Goal: Task Accomplishment & Management: Use online tool/utility

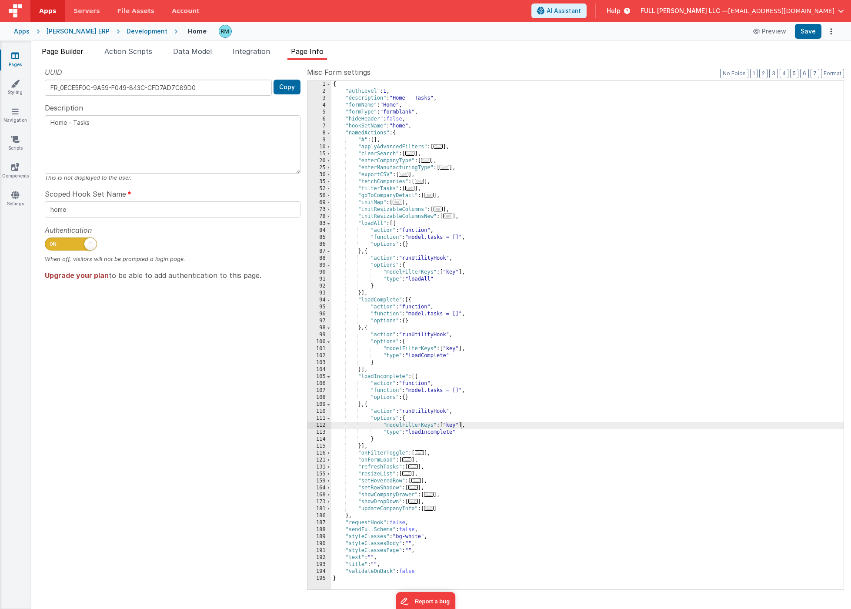
click at [70, 54] on span "Page Builder" at bounding box center [63, 51] width 42 height 9
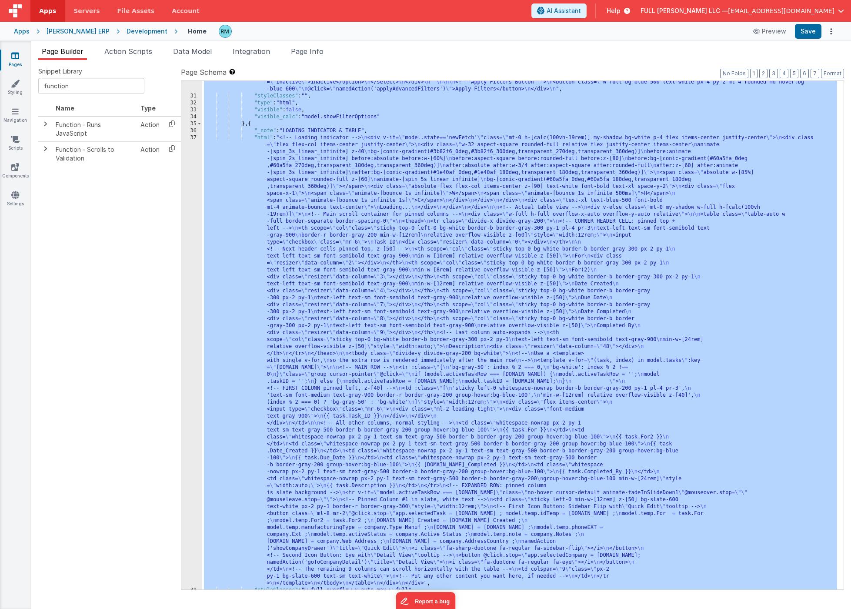
scroll to position [401, 0]
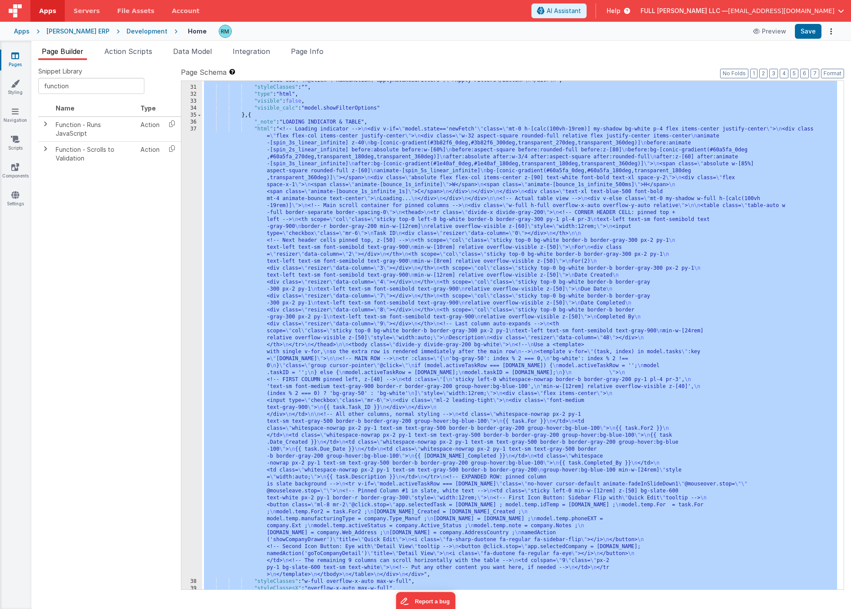
click at [266, 130] on div ""html" : "<!-- Filter options rectangle --> \n <div class= \" w-64 bg-white bor…" at bounding box center [519, 293] width 635 height 613
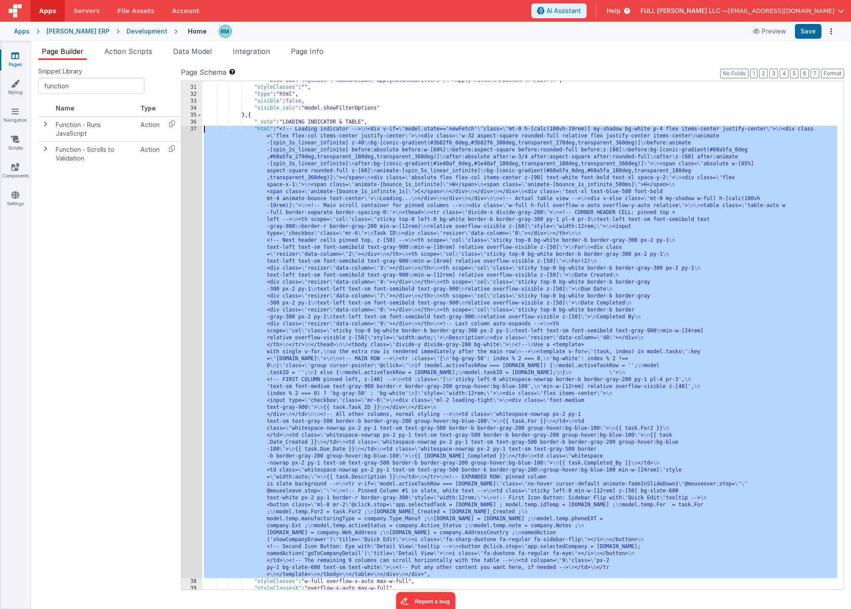
click at [194, 128] on div "37" at bounding box center [191, 352] width 21 height 452
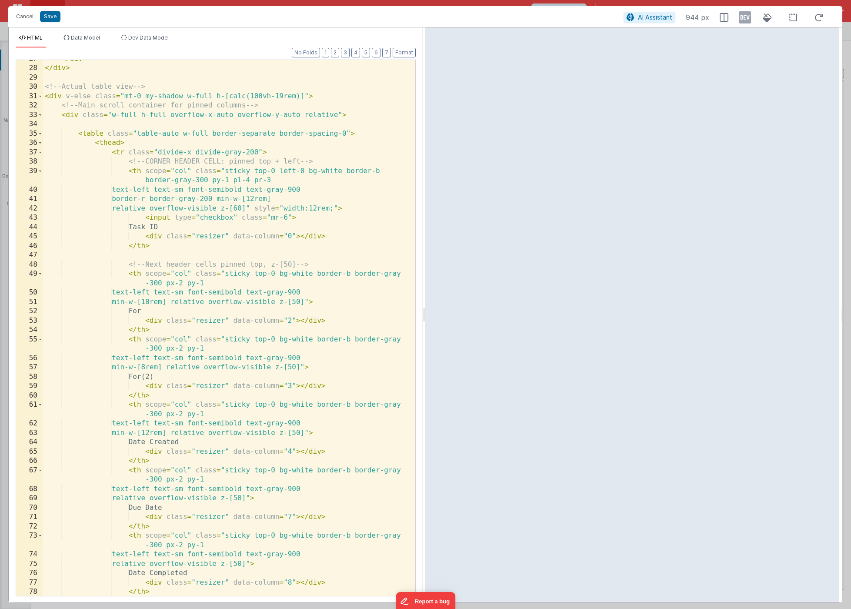
scroll to position [0, 0]
drag, startPoint x: 306, startPoint y: 219, endPoint x: 143, endPoint y: 216, distance: 163.2
click at [143, 216] on div "</ div > </ div > <!-- Actual table view --> < div v-else class = "mt-0 my-shad…" at bounding box center [226, 336] width 366 height 564
click at [51, 19] on button "Save" at bounding box center [50, 16] width 20 height 11
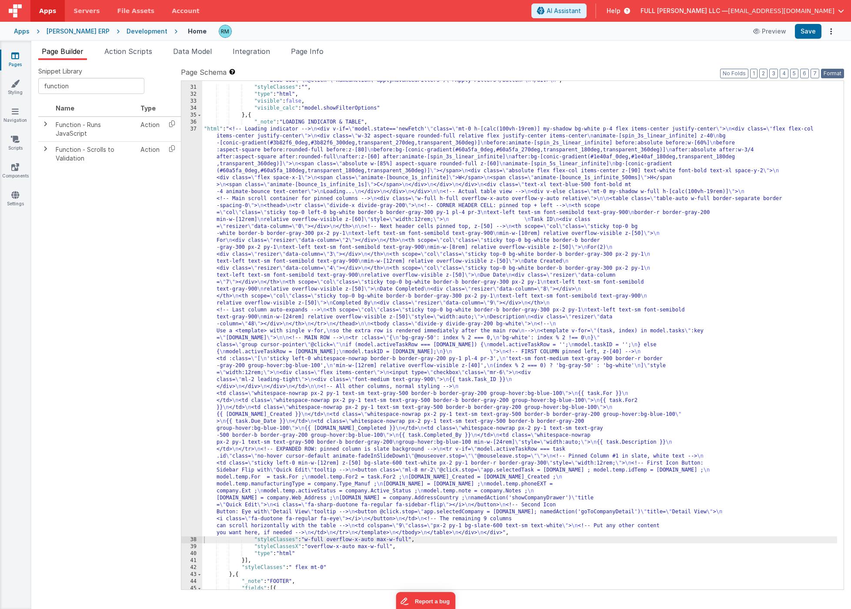
click at [834, 76] on button "Format" at bounding box center [832, 74] width 23 height 10
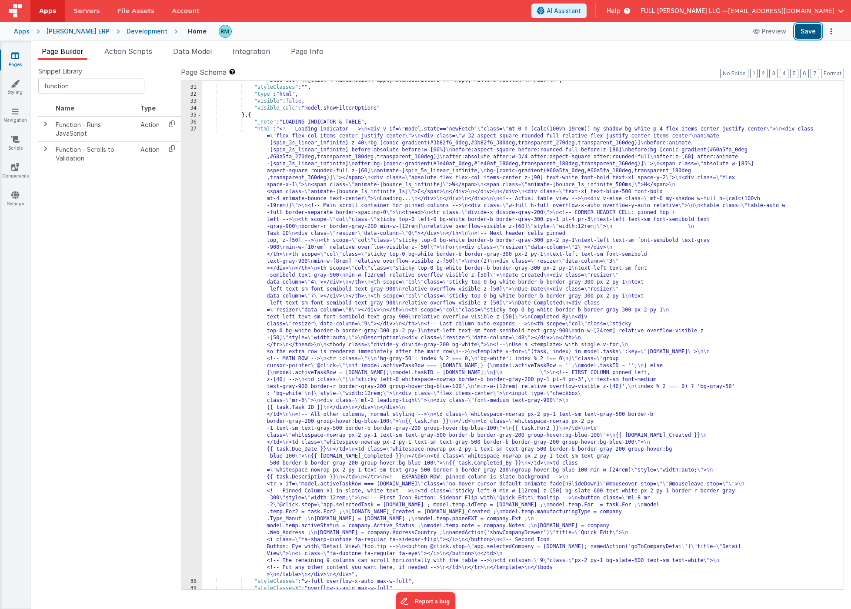
click at [812, 34] on button "Save" at bounding box center [808, 31] width 27 height 15
click at [265, 130] on div ""html" : "<!-- Filter options rectangle --> \n <div class= \" w-64 bg-white bor…" at bounding box center [519, 293] width 635 height 613
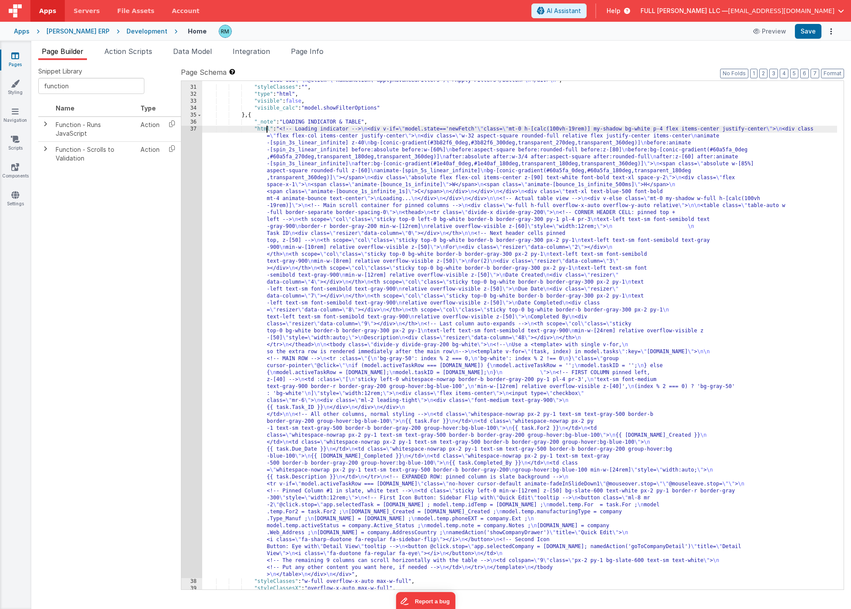
click at [193, 131] on div "37" at bounding box center [191, 352] width 21 height 452
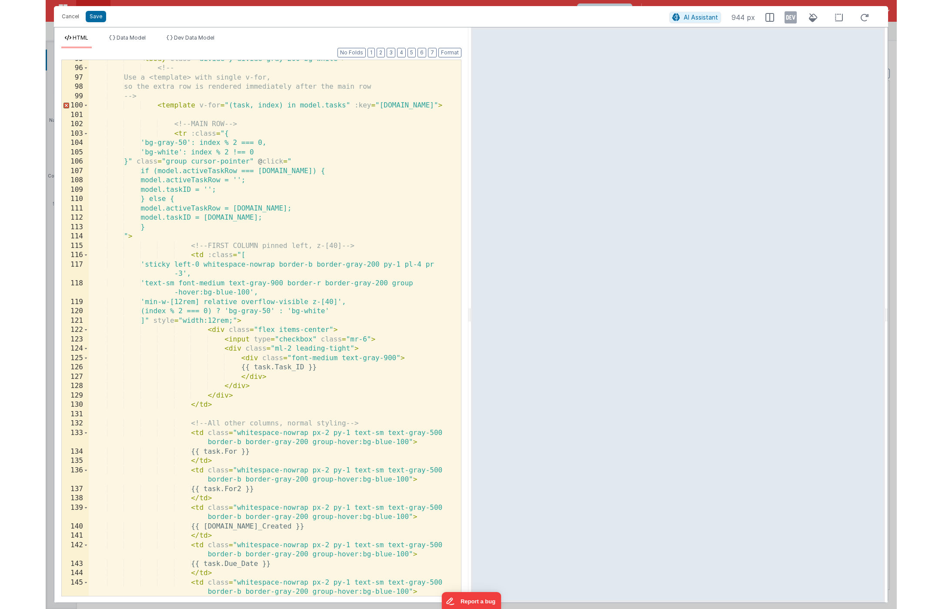
scroll to position [1043, 0]
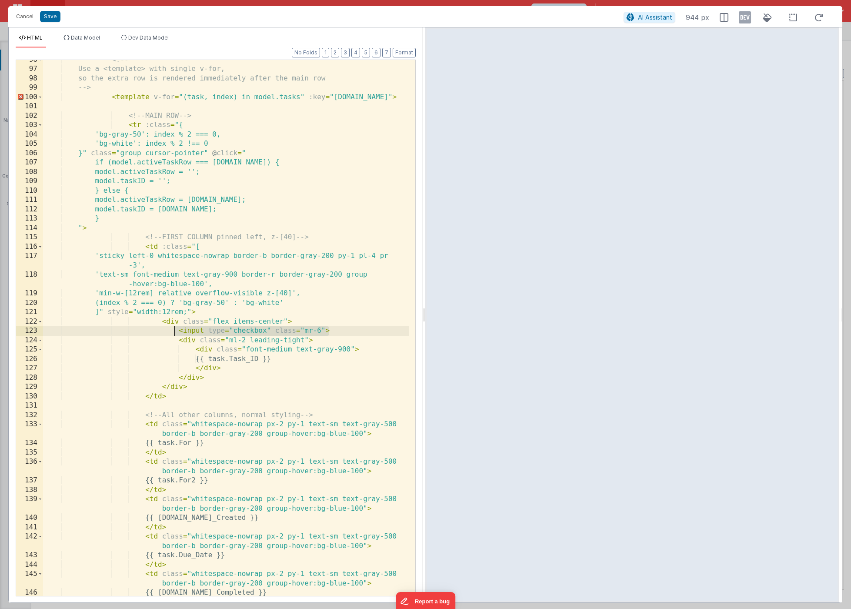
drag, startPoint x: 339, startPoint y: 332, endPoint x: 172, endPoint y: 335, distance: 166.7
click at [172, 335] on div "<!-- Use a <template> with single v-for, so the extra row is rendered immediate…" at bounding box center [226, 332] width 366 height 555
click at [52, 18] on button "Save" at bounding box center [50, 16] width 20 height 11
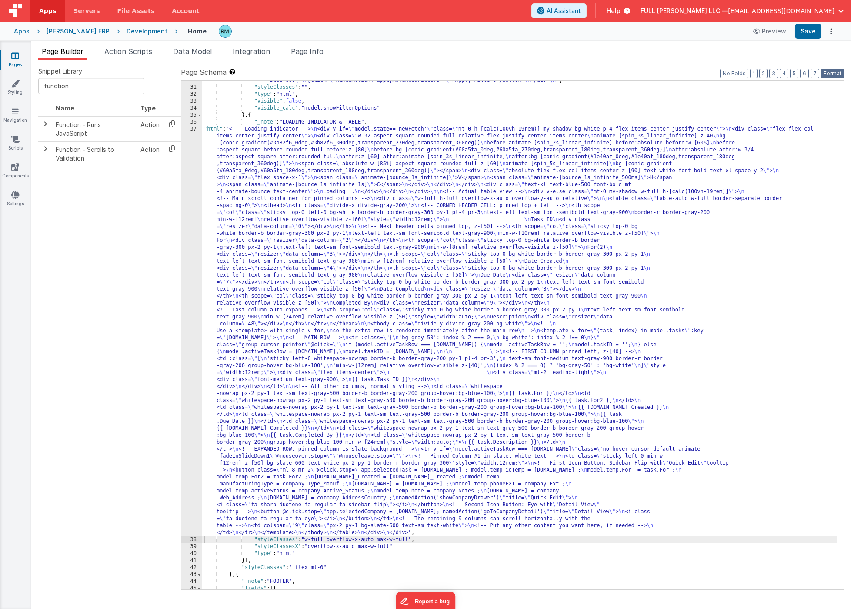
click at [829, 73] on button "Format" at bounding box center [832, 74] width 23 height 10
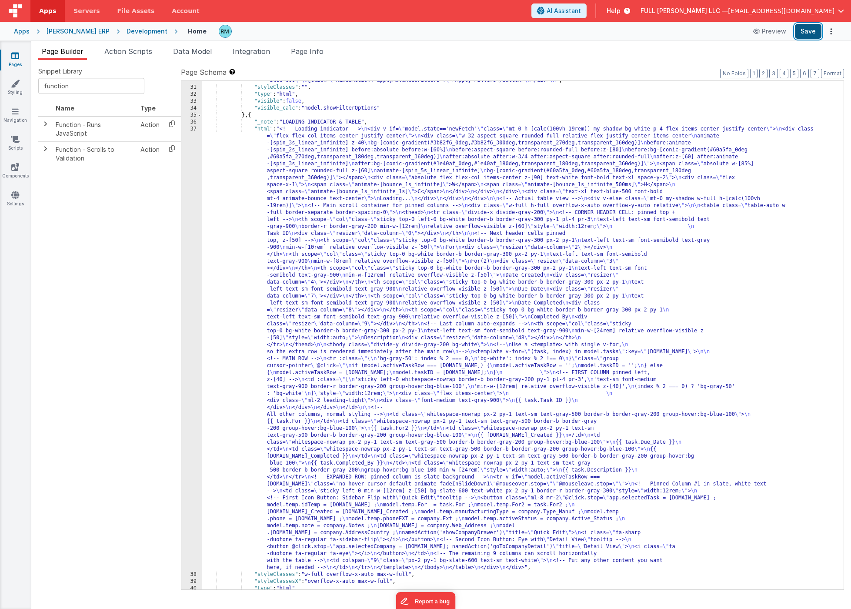
click at [812, 33] on button "Save" at bounding box center [808, 31] width 27 height 15
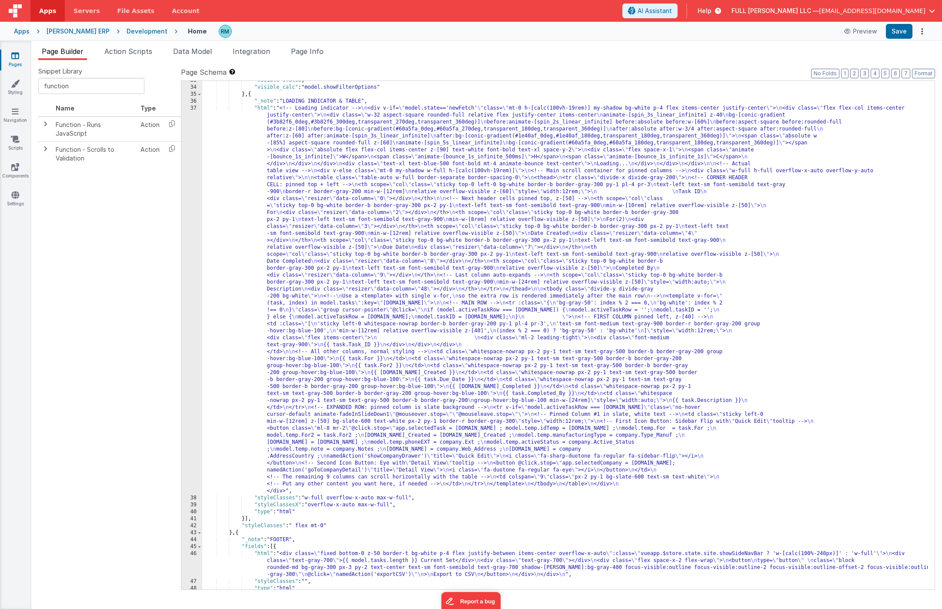
scroll to position [114, 0]
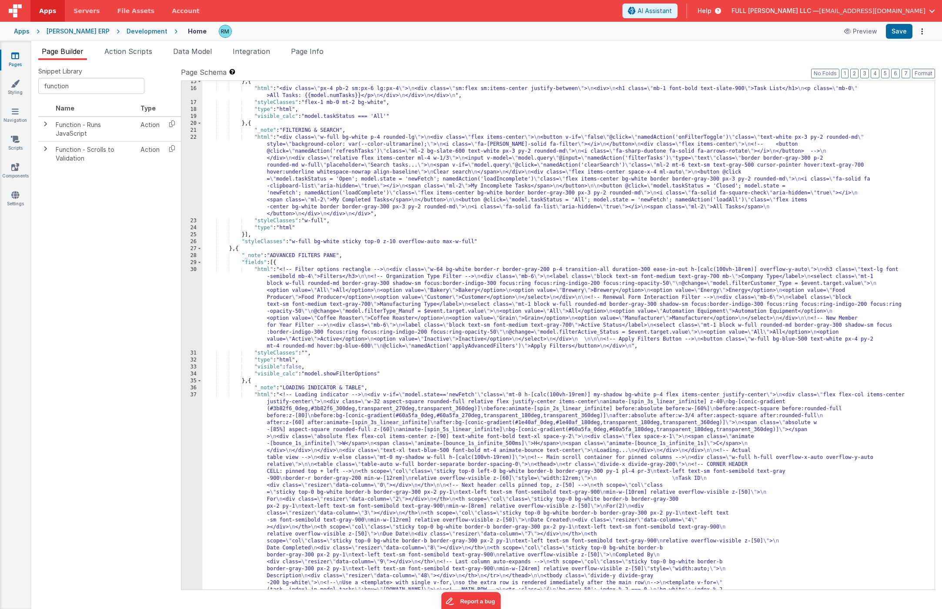
click at [20, 60] on link "Pages" at bounding box center [15, 59] width 31 height 17
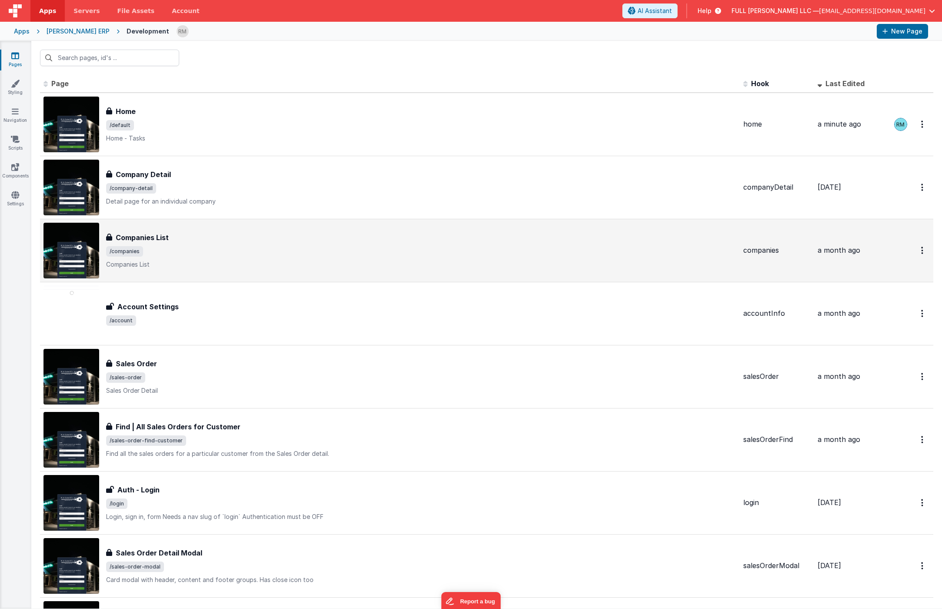
click at [255, 233] on div "Companies List" at bounding box center [421, 237] width 630 height 10
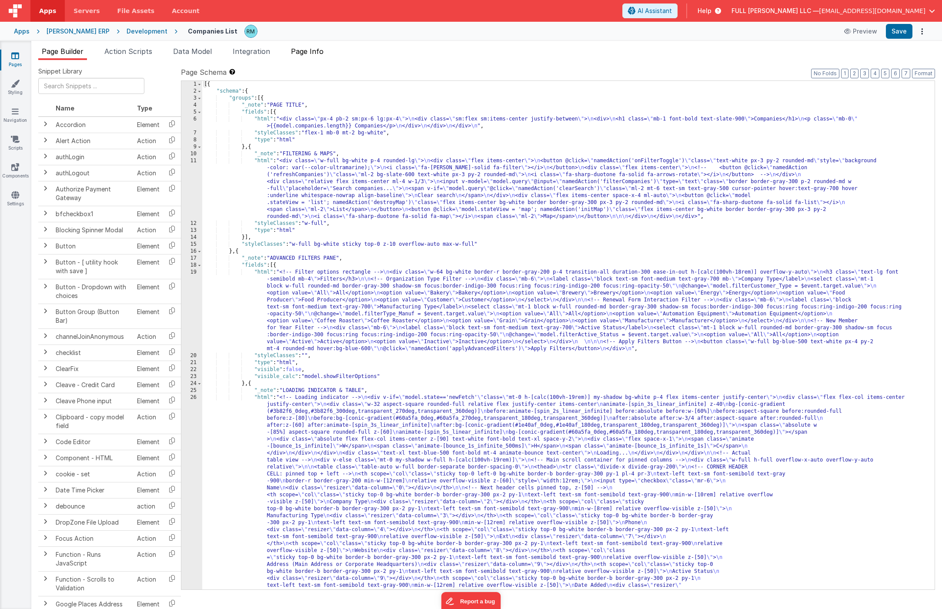
click at [319, 53] on span "Page Info" at bounding box center [307, 51] width 33 height 9
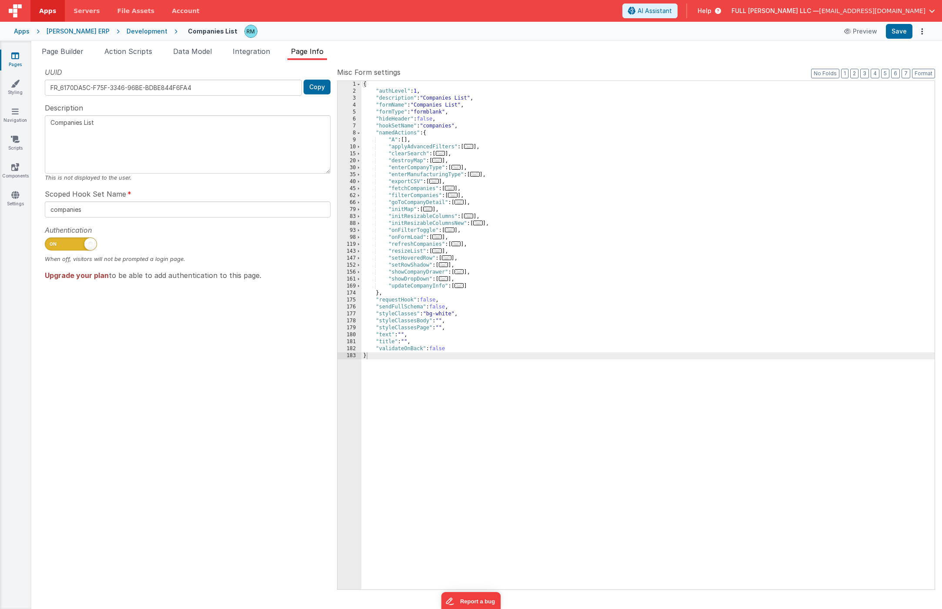
click at [442, 237] on span "..." at bounding box center [437, 237] width 10 height 5
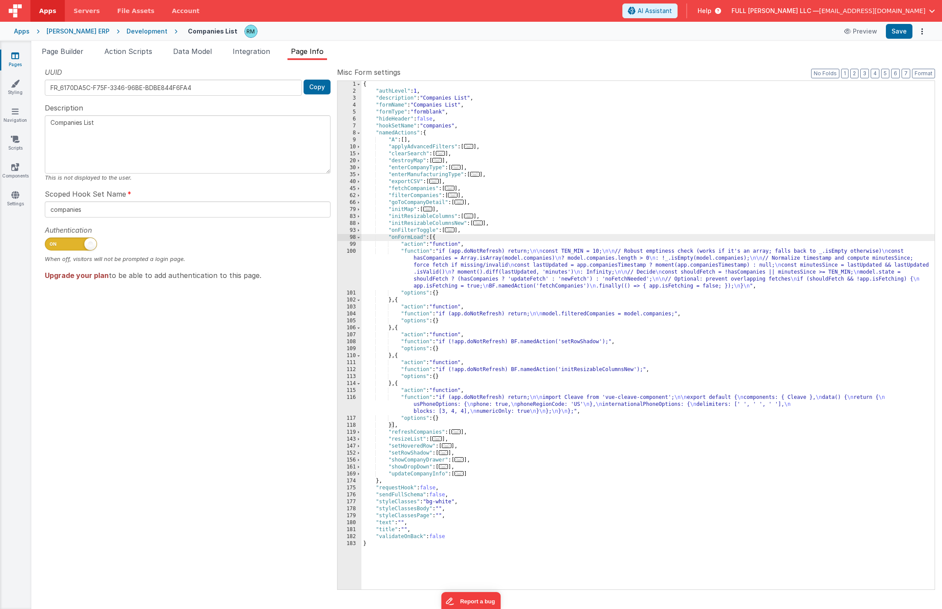
click at [424, 253] on div "{ "authLevel" : 1 , "description" : "Companies List" , "formName" : "Companies …" at bounding box center [648, 342] width 573 height 523
click at [352, 251] on div "100" at bounding box center [350, 269] width 24 height 42
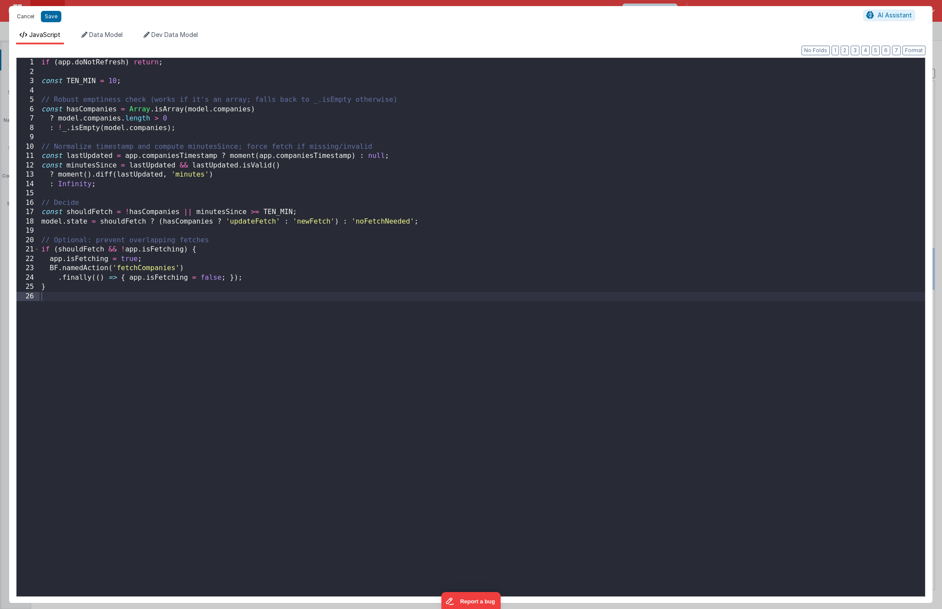
click at [25, 18] on button "Cancel" at bounding box center [26, 16] width 26 height 12
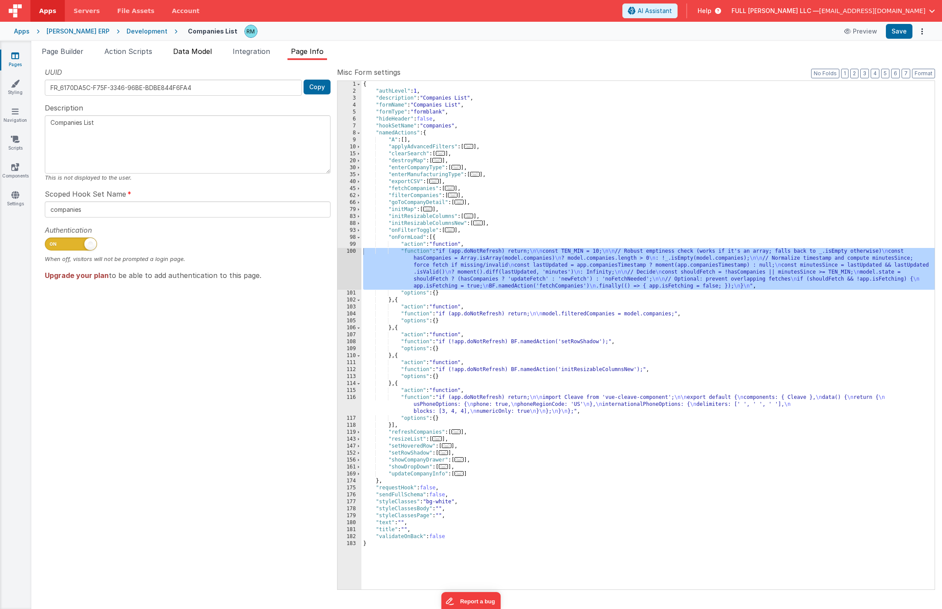
click at [180, 55] on li "Data Model" at bounding box center [193, 53] width 46 height 14
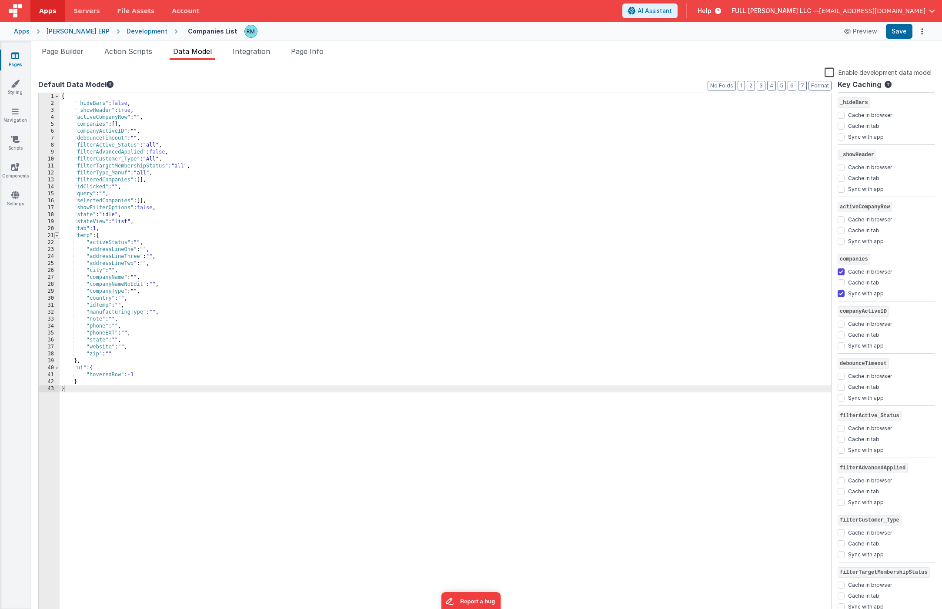
click at [54, 237] on span at bounding box center [56, 235] width 5 height 7
click at [56, 237] on span at bounding box center [56, 235] width 5 height 7
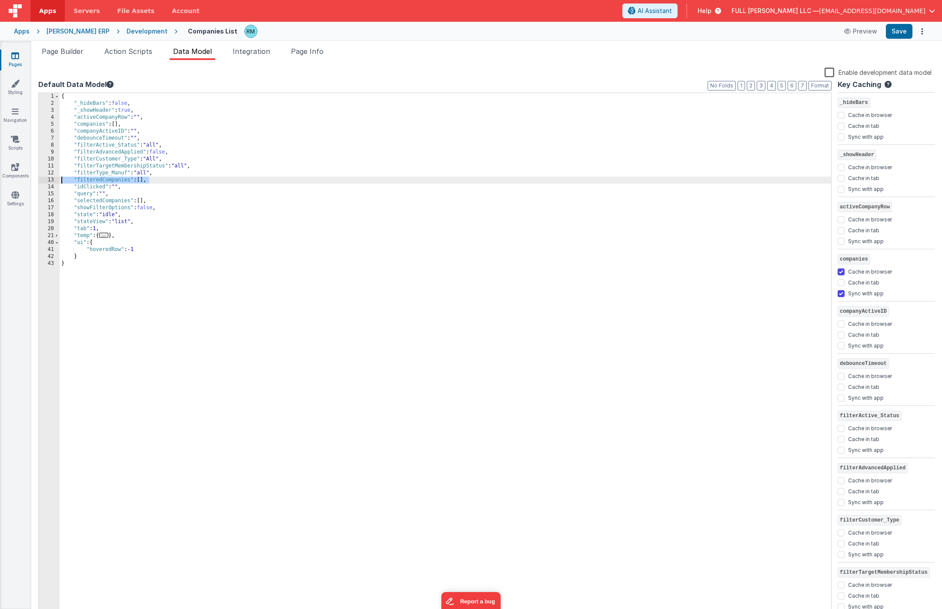
drag, startPoint x: 152, startPoint y: 182, endPoint x: 49, endPoint y: 181, distance: 103.6
click at [49, 181] on div "1 2 3 4 5 6 7 8 9 10 11 12 13 14 15 16 17 18 19 20 21 40 41 42 43 { "_hideBars"…" at bounding box center [435, 355] width 794 height 524
click at [20, 57] on link "Pages" at bounding box center [15, 59] width 31 height 17
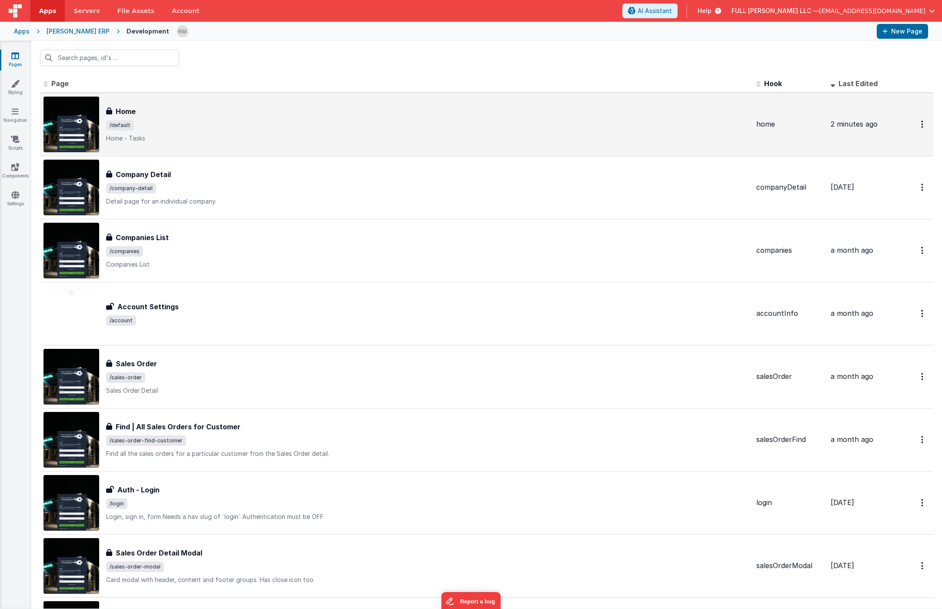
click at [183, 114] on div "Home" at bounding box center [427, 111] width 643 height 10
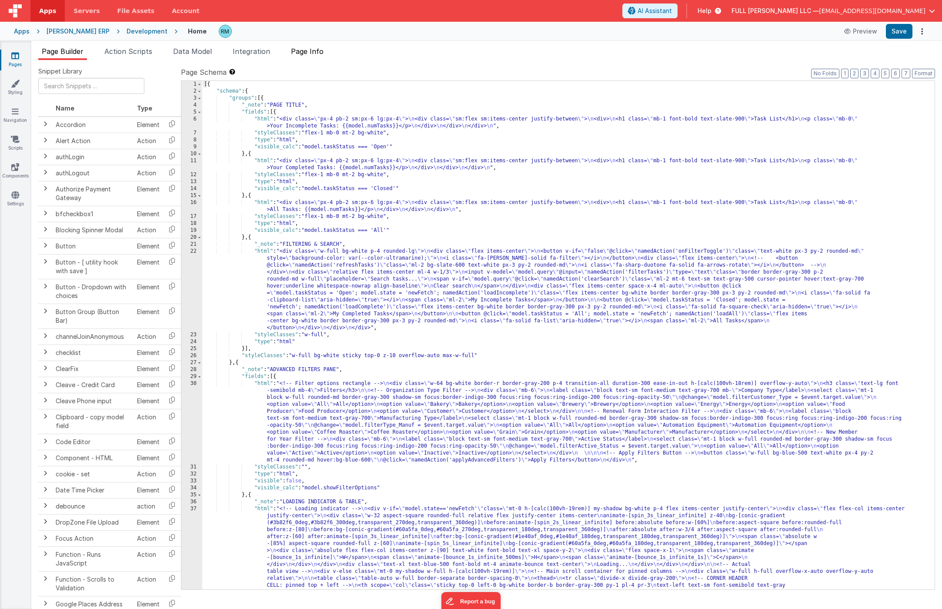
click at [307, 55] on li "Page Info" at bounding box center [308, 53] width 40 height 14
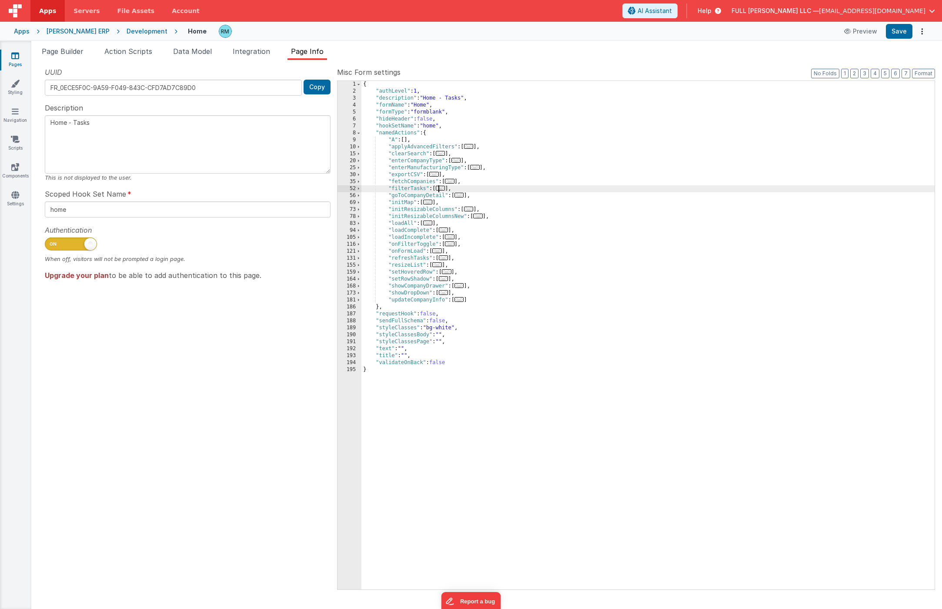
click at [443, 190] on span "..." at bounding box center [441, 188] width 10 height 5
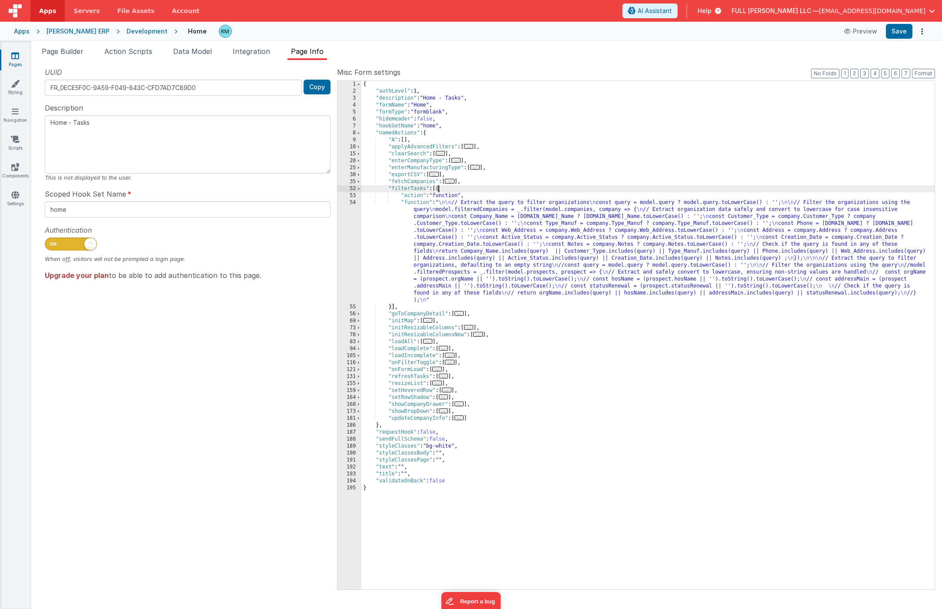
click at [422, 204] on div "{ "authLevel" : 1 , "description" : "Home - Tasks" , "formName" : "Home" , "for…" at bounding box center [648, 342] width 573 height 523
click at [360, 189] on span at bounding box center [358, 188] width 5 height 7
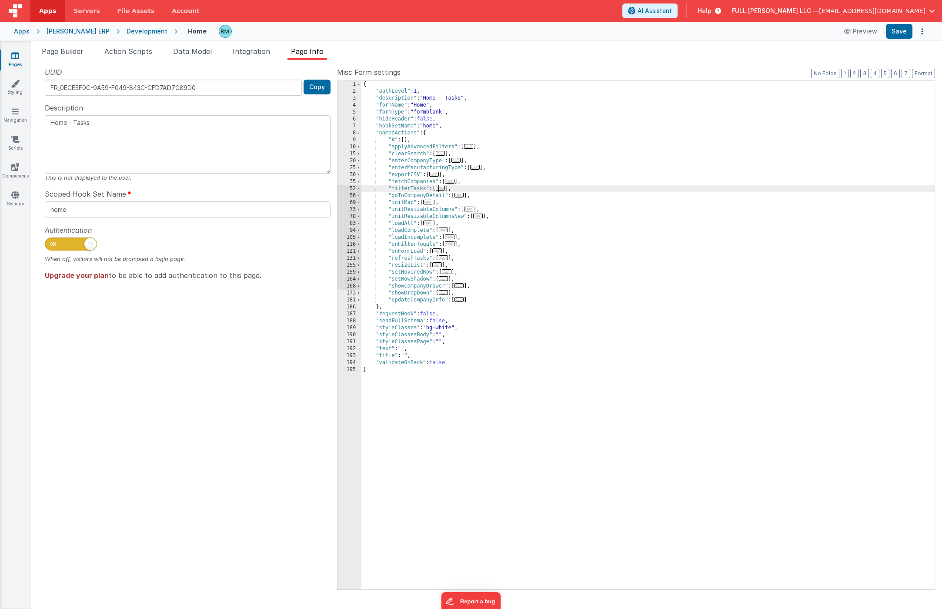
click at [479, 191] on div "{ "authLevel" : 1 , "description" : "Home - Tasks" , "formName" : "Home" , "for…" at bounding box center [648, 342] width 573 height 523
click at [377, 196] on div "{ "authLevel" : 1 , "description" : "Home - Tasks" , "formName" : "Home" , "for…" at bounding box center [648, 342] width 573 height 523
click at [446, 196] on div "{ "authLevel" : 1 , "description" : "Home - Tasks" , "formName" : "Home" , "for…" at bounding box center [648, 342] width 573 height 523
click at [834, 33] on button "Save" at bounding box center [899, 31] width 27 height 15
click at [22, 59] on link "Pages" at bounding box center [15, 59] width 31 height 17
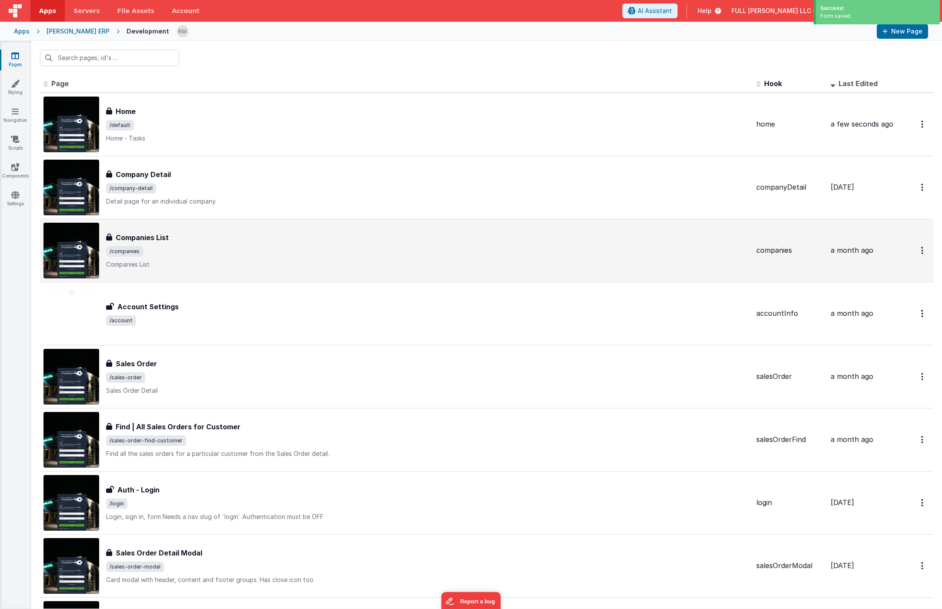
click at [166, 241] on h3 "Companies List" at bounding box center [142, 237] width 53 height 10
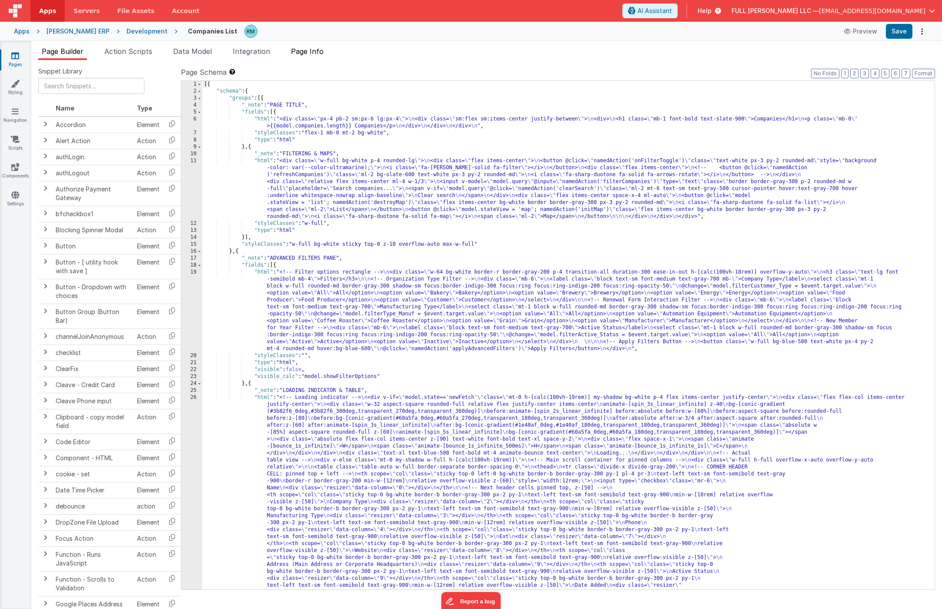
click at [318, 46] on li "Page Info" at bounding box center [308, 53] width 40 height 14
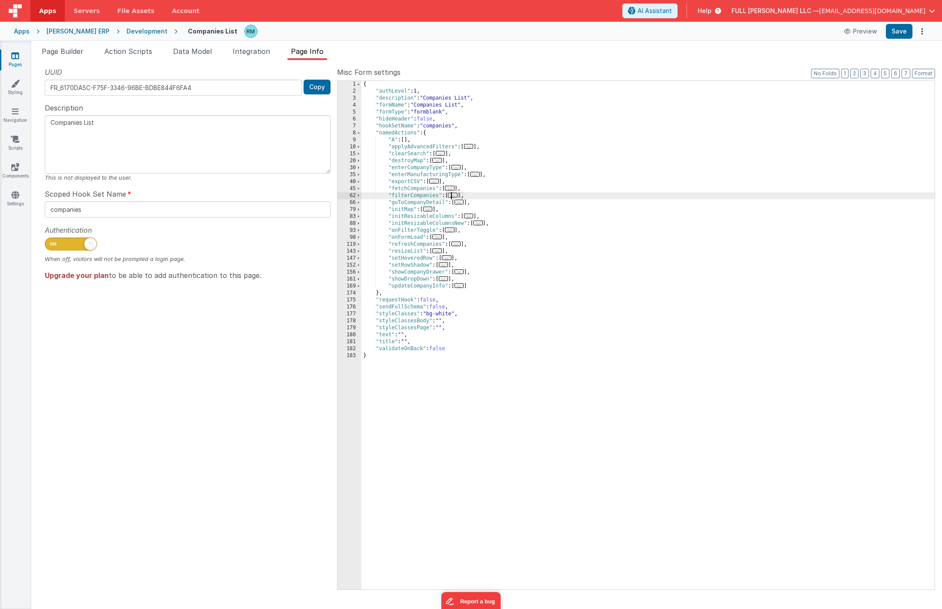
click at [454, 198] on span "..." at bounding box center [453, 195] width 10 height 5
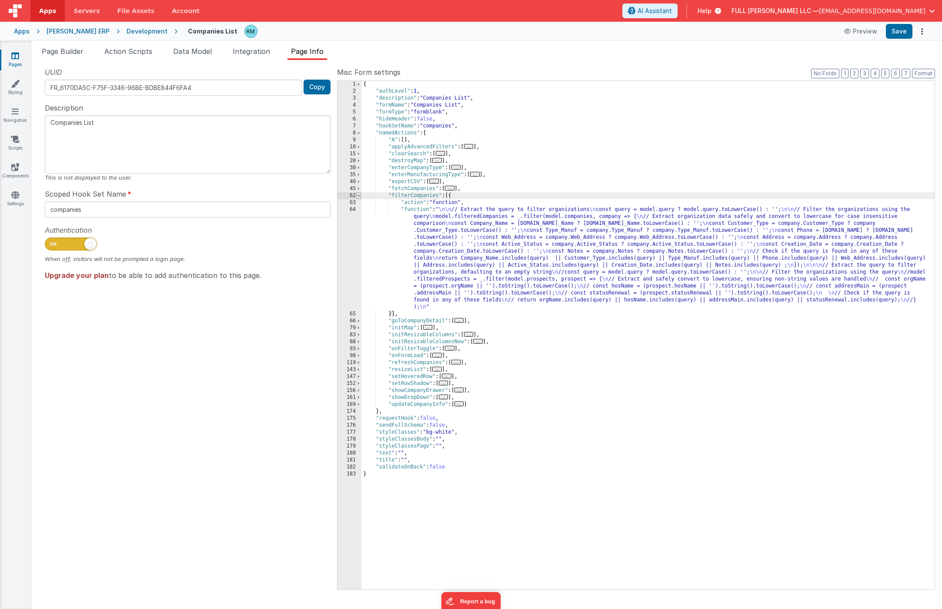
click at [357, 197] on span at bounding box center [358, 195] width 5 height 7
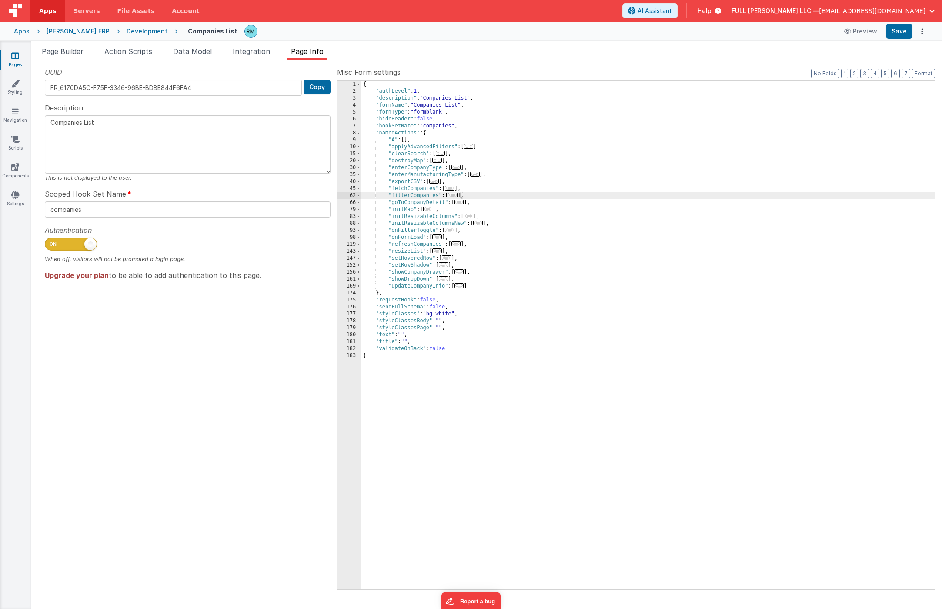
click at [456, 195] on span "..." at bounding box center [453, 195] width 10 height 5
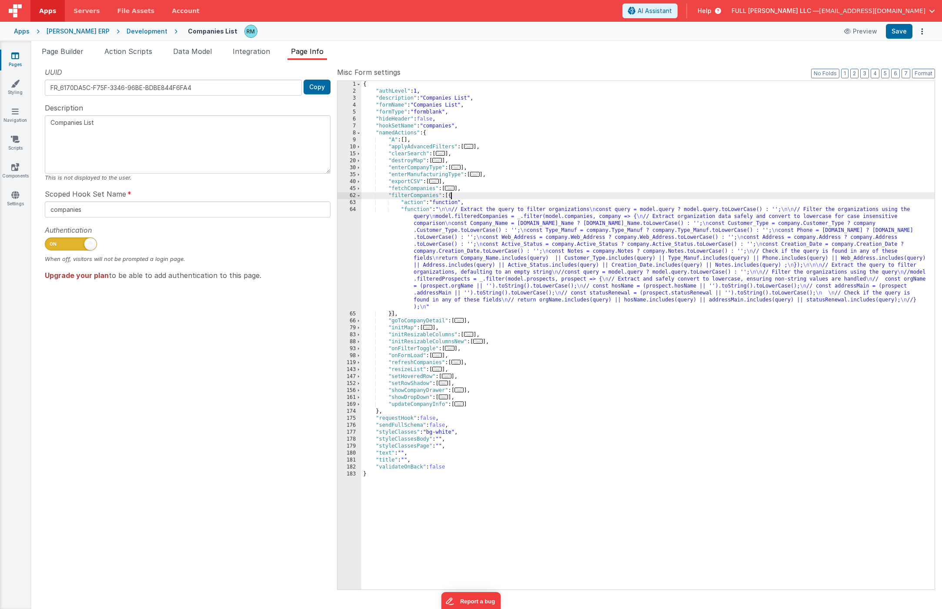
click at [437, 355] on span "..." at bounding box center [437, 355] width 10 height 5
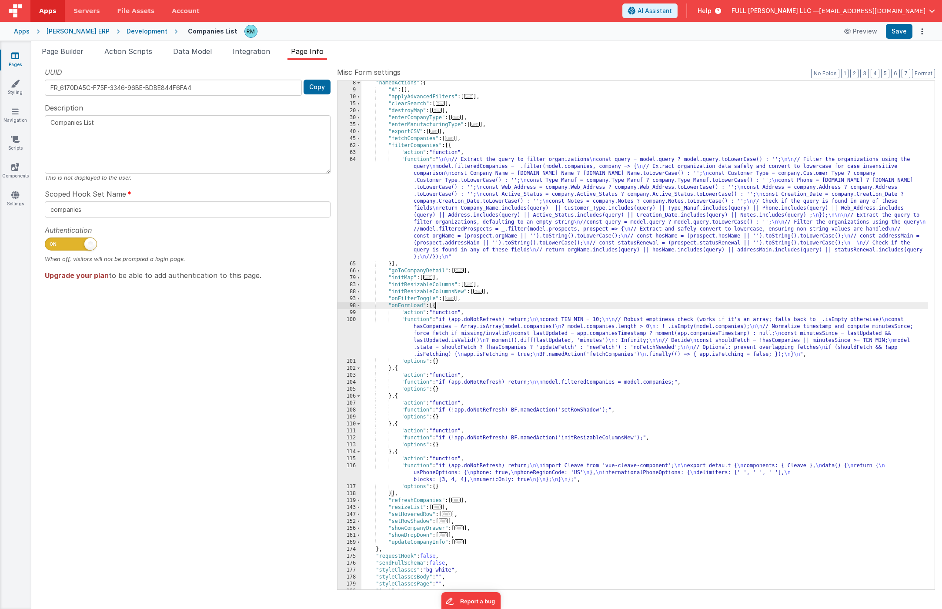
scroll to position [76, 0]
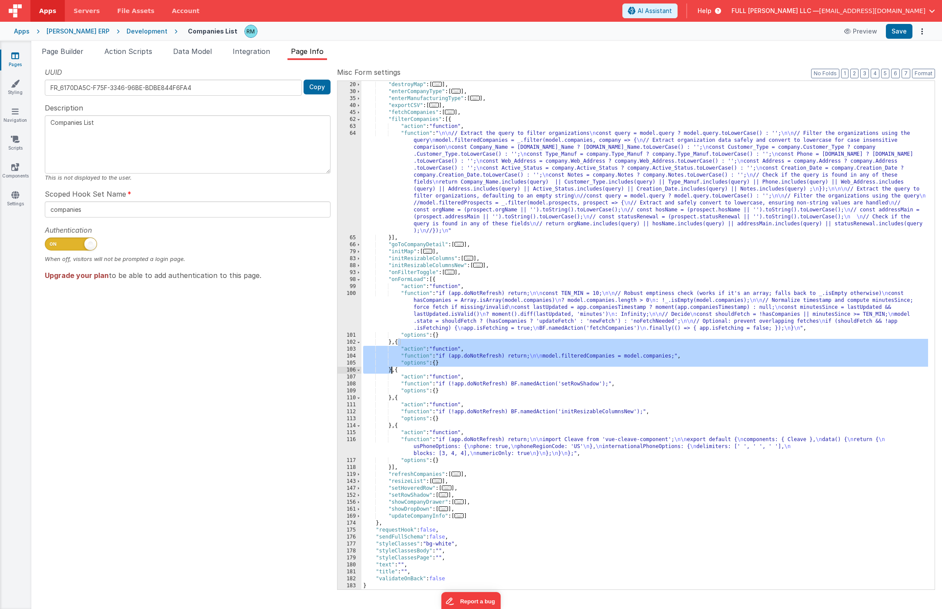
drag, startPoint x: 399, startPoint y: 342, endPoint x: 392, endPoint y: 369, distance: 28.8
click at [392, 369] on div ""clearSearch" : [ ... ] , "destroyMap" : [ ... ] , "enterCompanyType" : [ ... ]…" at bounding box center [645, 335] width 567 height 523
click at [20, 61] on link "Pages" at bounding box center [15, 59] width 31 height 17
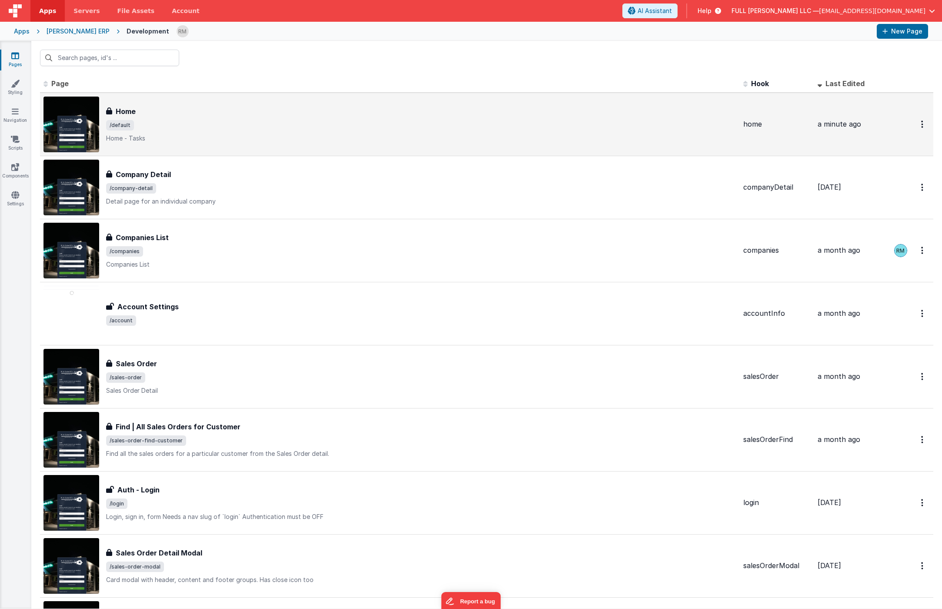
click at [141, 127] on span "/default" at bounding box center [421, 125] width 630 height 10
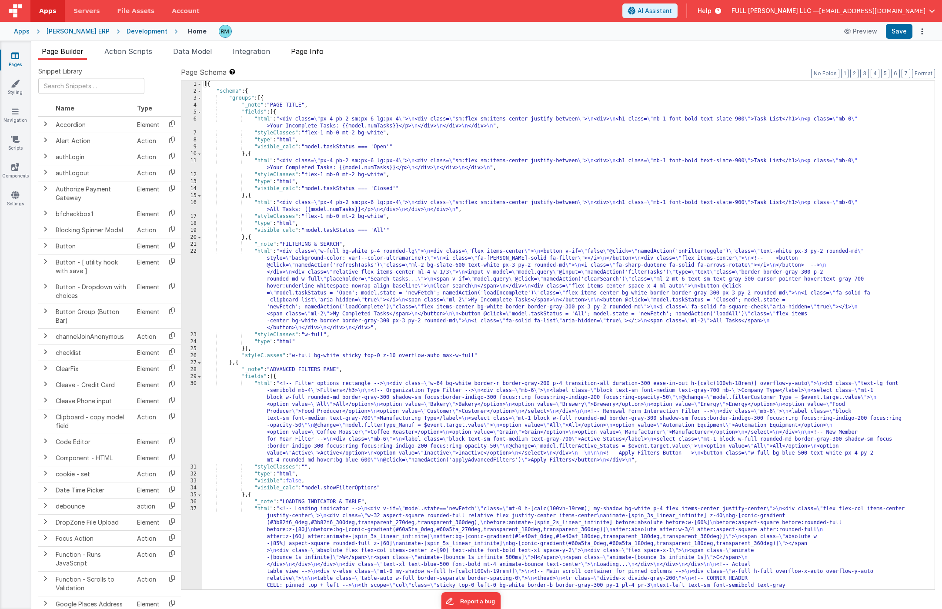
click at [316, 53] on span "Page Info" at bounding box center [307, 51] width 33 height 9
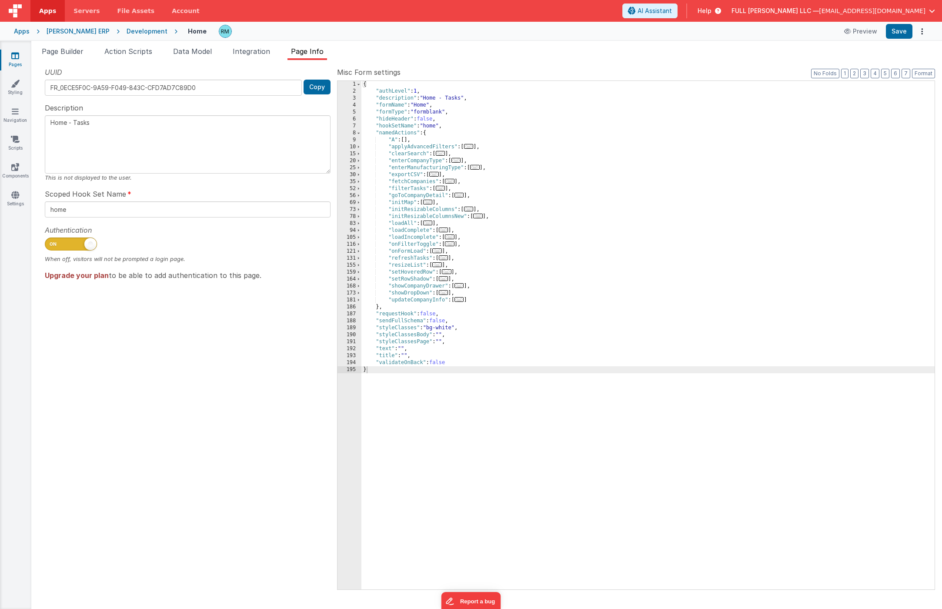
click at [437, 252] on span "..." at bounding box center [437, 250] width 10 height 5
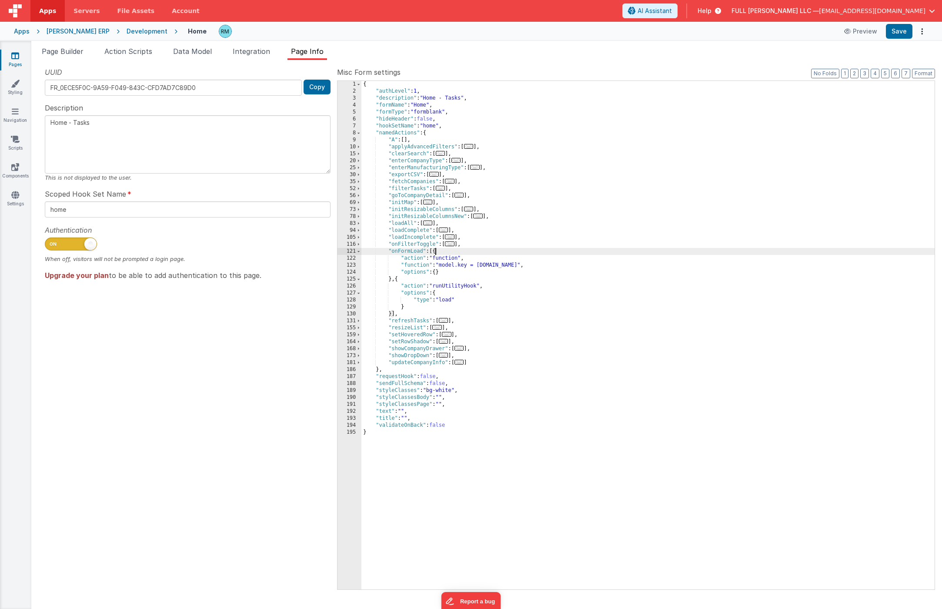
click at [392, 315] on div "{ "authLevel" : 1 , "description" : "Home - Tasks" , "formName" : "Home" , "for…" at bounding box center [648, 342] width 573 height 523
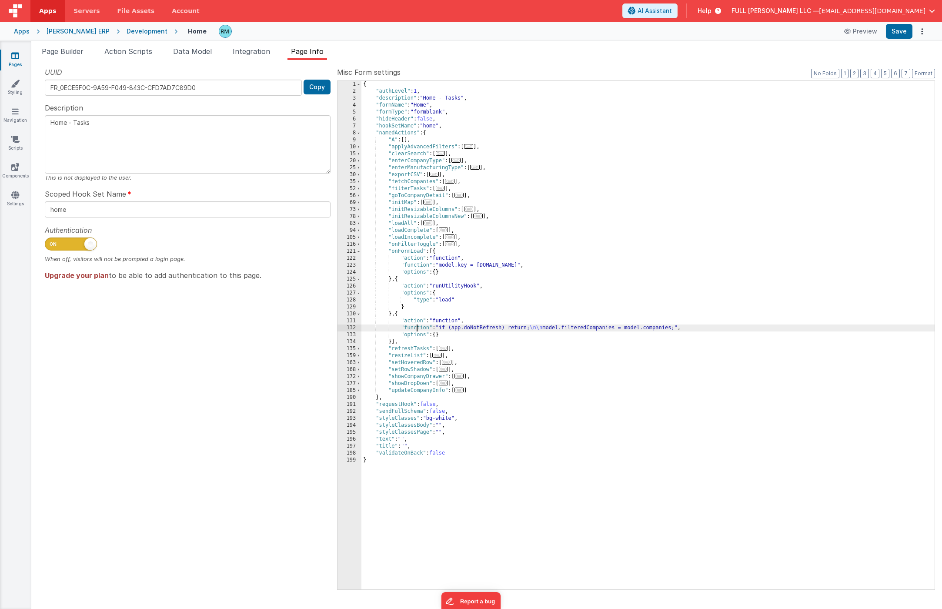
click at [417, 330] on div "{ "authLevel" : 1 , "description" : "Home - Tasks" , "formName" : "Home" , "for…" at bounding box center [648, 342] width 573 height 523
click at [351, 328] on div "132" at bounding box center [350, 328] width 24 height 7
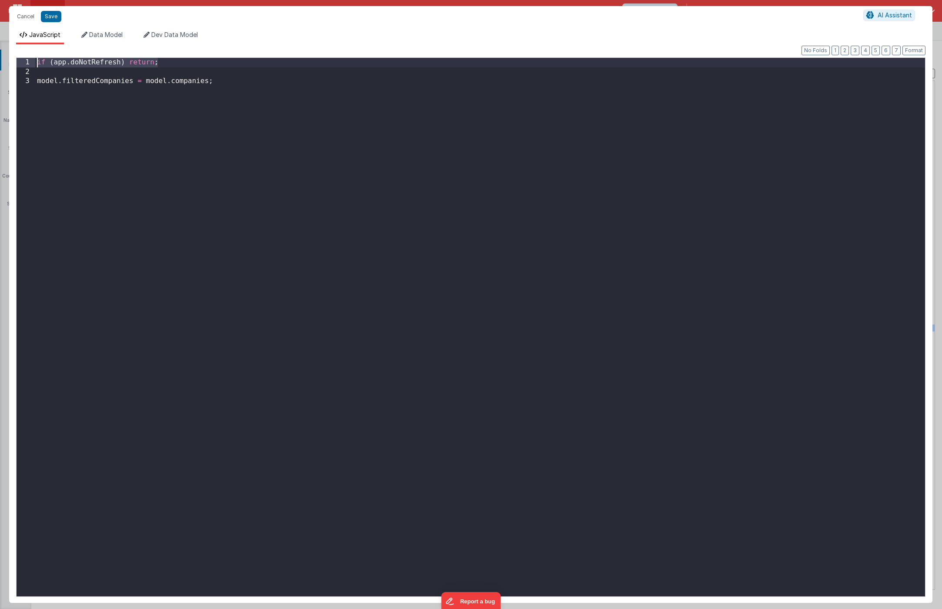
drag, startPoint x: 170, startPoint y: 65, endPoint x: 17, endPoint y: 59, distance: 153.3
click at [17, 59] on div "1 2 3 if ( app . doNotRefresh ) return ; model . filteredCompanies = model . co…" at bounding box center [471, 327] width 910 height 540
click at [35, 83] on div "model . filteredCompanies = model . companies ;" at bounding box center [480, 336] width 890 height 557
click at [132, 62] on div "model . filteredCompanies = model . companies ;" at bounding box center [480, 336] width 890 height 557
drag, startPoint x: 193, startPoint y: 64, endPoint x: 155, endPoint y: 64, distance: 37.9
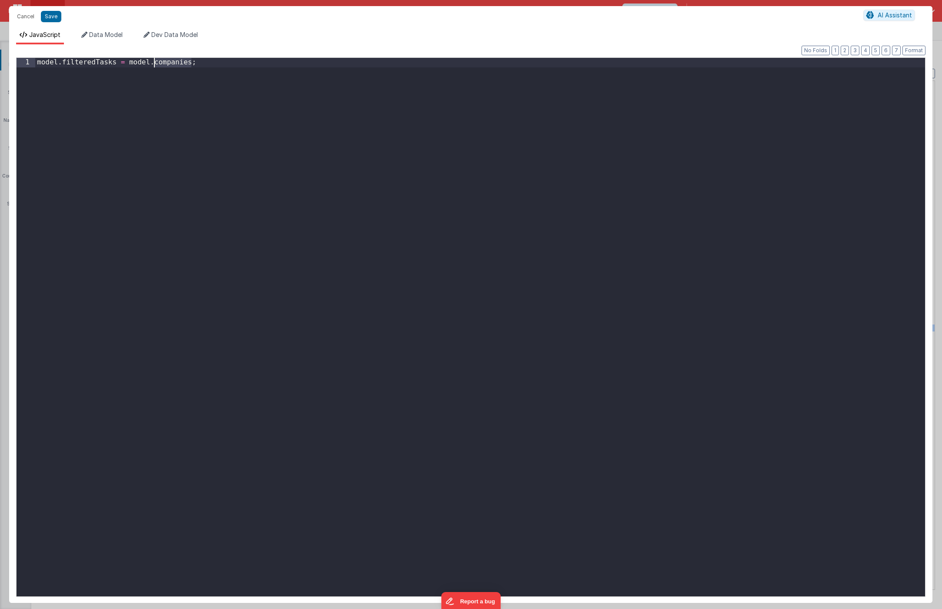
click at [155, 64] on div "model . filteredTasks = model . companies ;" at bounding box center [480, 336] width 890 height 557
click at [48, 14] on button "Save" at bounding box center [51, 16] width 20 height 11
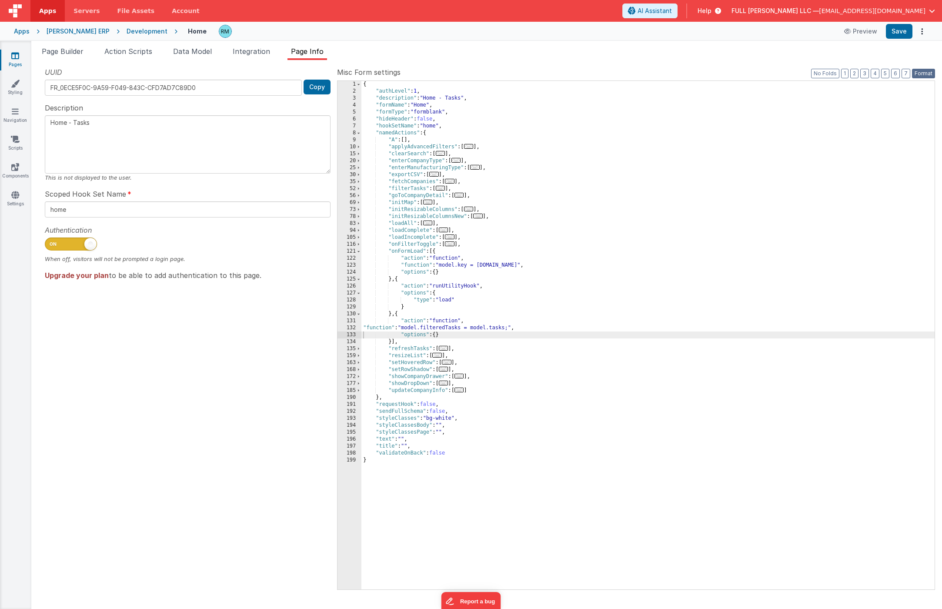
click at [834, 75] on button "Format" at bounding box center [923, 74] width 23 height 10
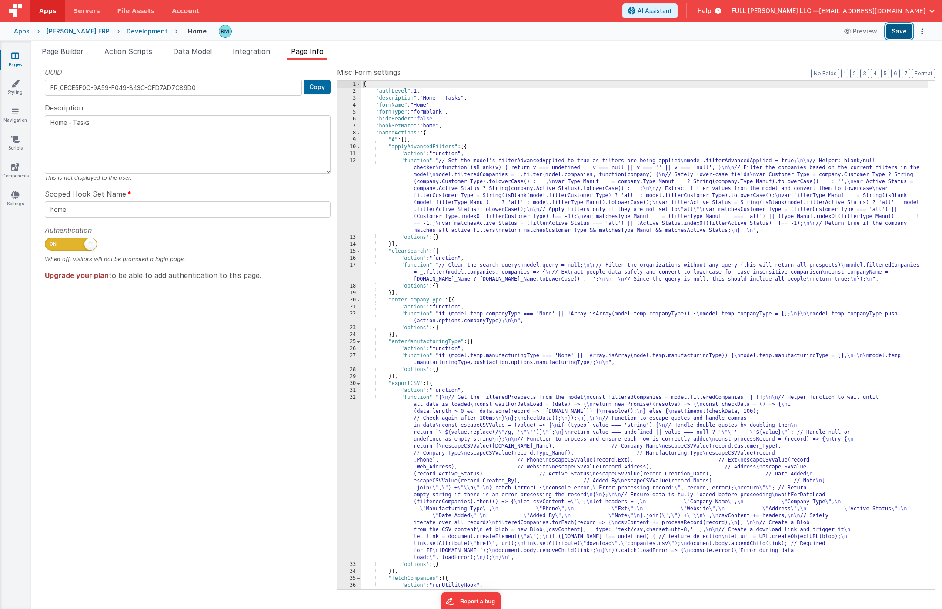
click at [834, 35] on button "Save" at bounding box center [899, 31] width 27 height 15
click at [186, 53] on span "Data Model" at bounding box center [192, 51] width 39 height 9
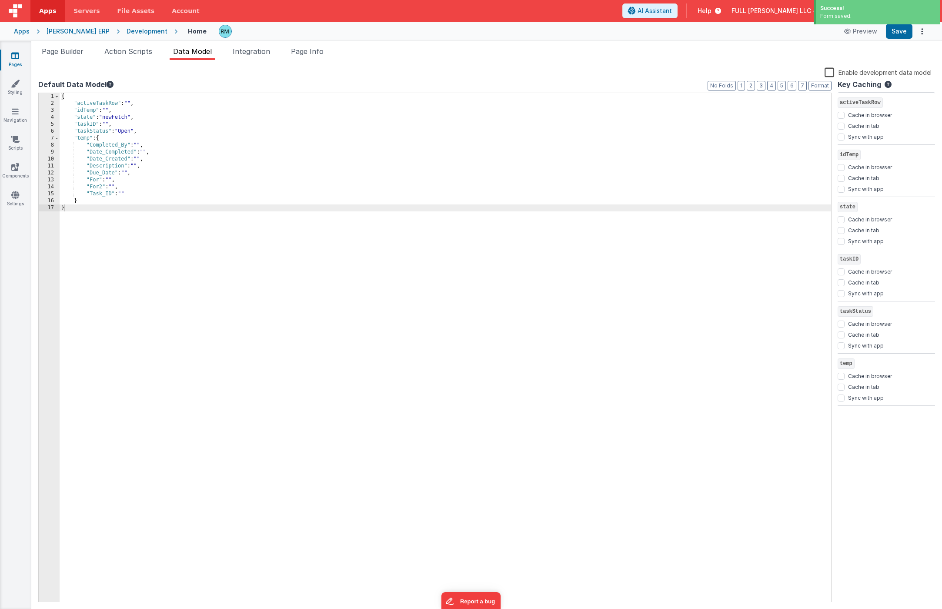
click at [150, 132] on div "{ "activeTaskRow" : "" , "idTemp" : "" , "state" : "newFetch" , "taskID" : "" ,…" at bounding box center [446, 354] width 772 height 523
click at [834, 34] on button "Save" at bounding box center [899, 31] width 27 height 15
click at [60, 54] on span "Page Builder" at bounding box center [63, 51] width 42 height 9
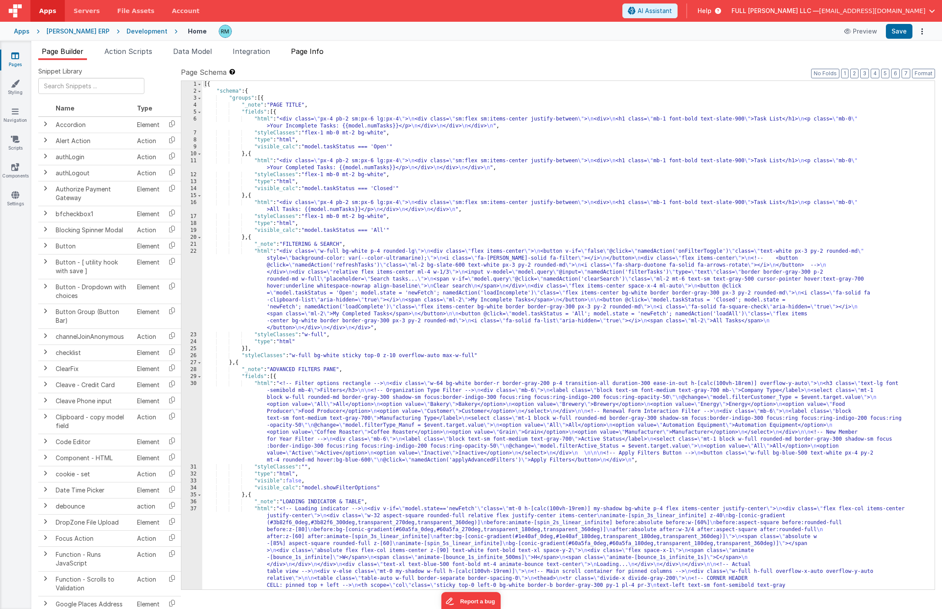
click at [305, 54] on span "Page Info" at bounding box center [307, 51] width 33 height 9
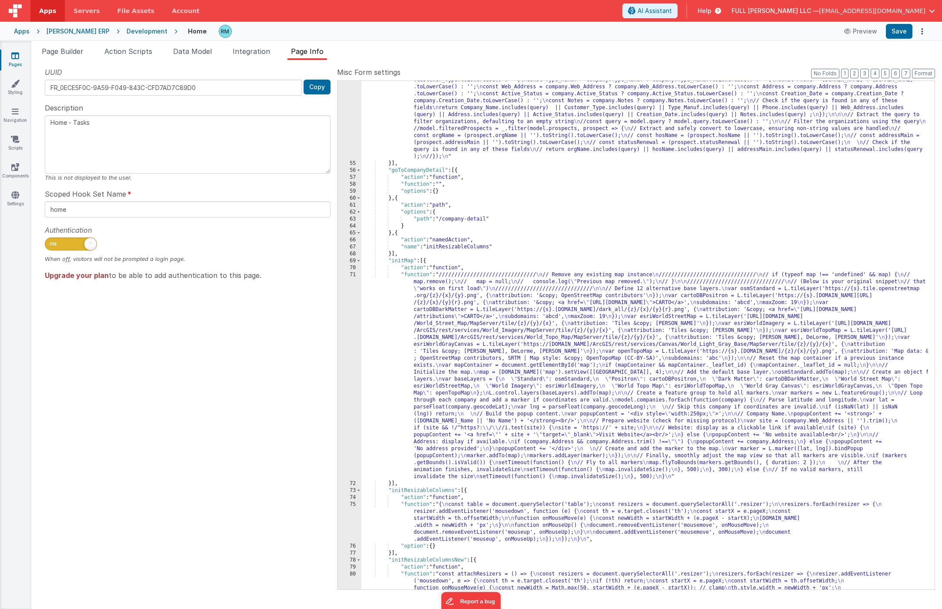
scroll to position [249, 0]
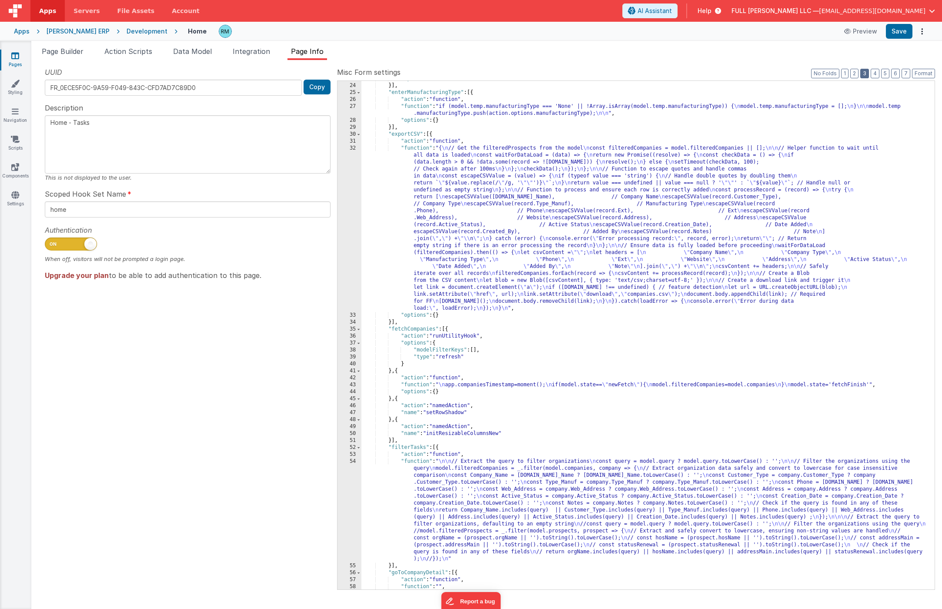
click at [834, 73] on button "3" at bounding box center [865, 74] width 9 height 10
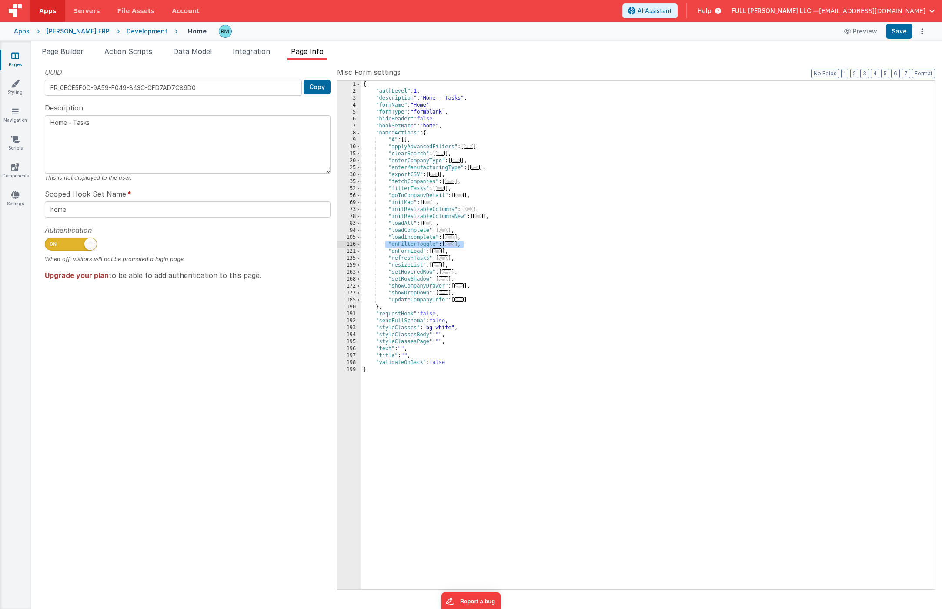
drag, startPoint x: 463, startPoint y: 245, endPoint x: 386, endPoint y: 241, distance: 77.1
click at [386, 241] on div "{ "authLevel" : 1 , "description" : "Home - Tasks" , "formName" : "Home" , "for…" at bounding box center [648, 342] width 573 height 523
click at [446, 190] on span "..." at bounding box center [441, 188] width 10 height 5
click at [444, 190] on span "..." at bounding box center [441, 188] width 10 height 5
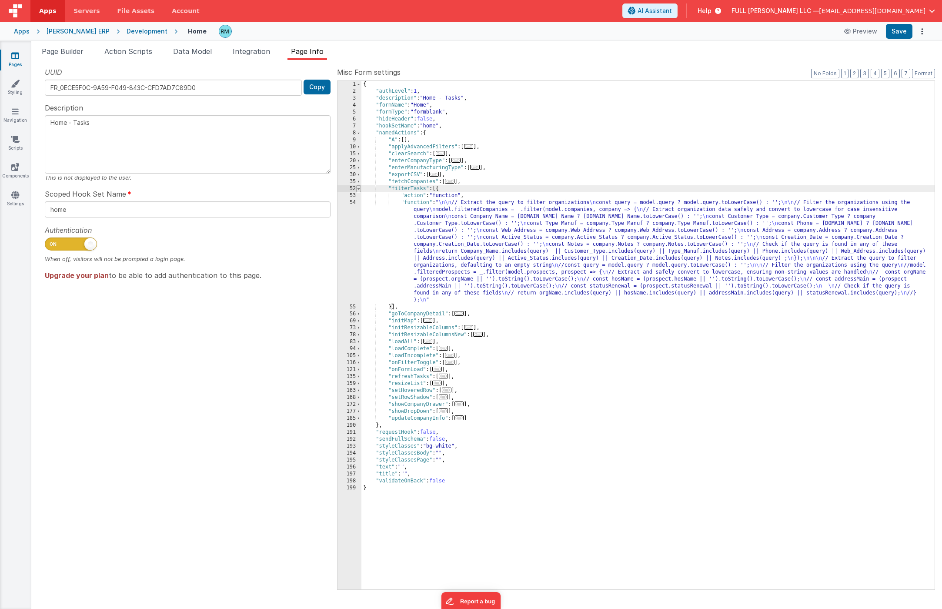
click at [359, 190] on span at bounding box center [358, 188] width 5 height 7
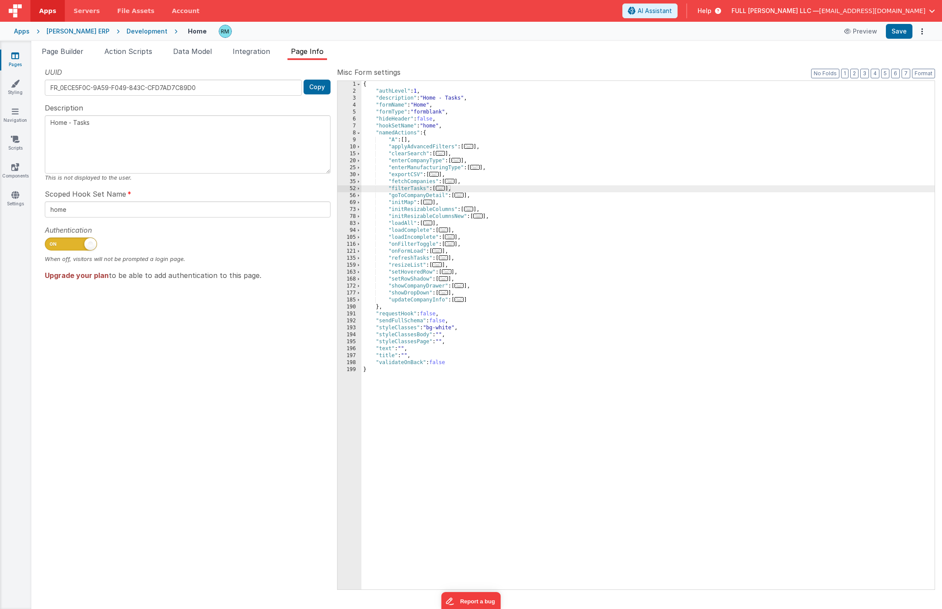
click at [439, 252] on span "..." at bounding box center [437, 250] width 10 height 5
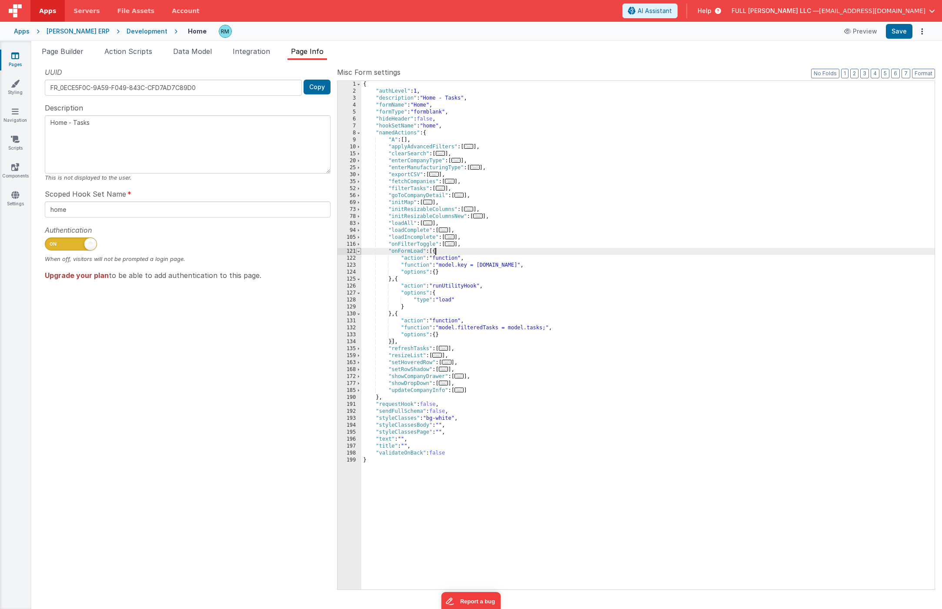
click at [359, 251] on span at bounding box center [358, 251] width 5 height 7
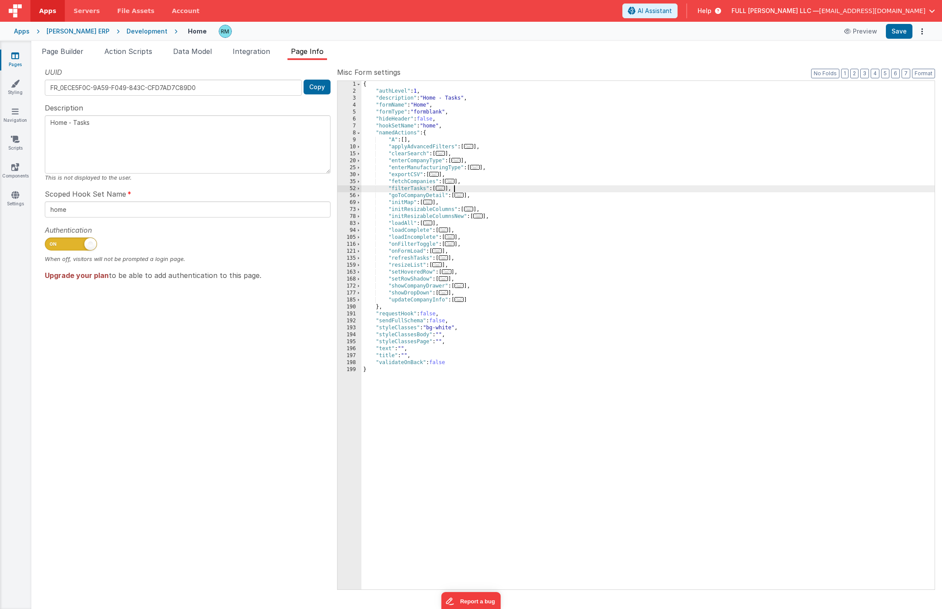
click at [462, 189] on div "{ "authLevel" : 1 , "description" : "Home - Tasks" , "formName" : "Home" , "for…" at bounding box center [648, 342] width 573 height 523
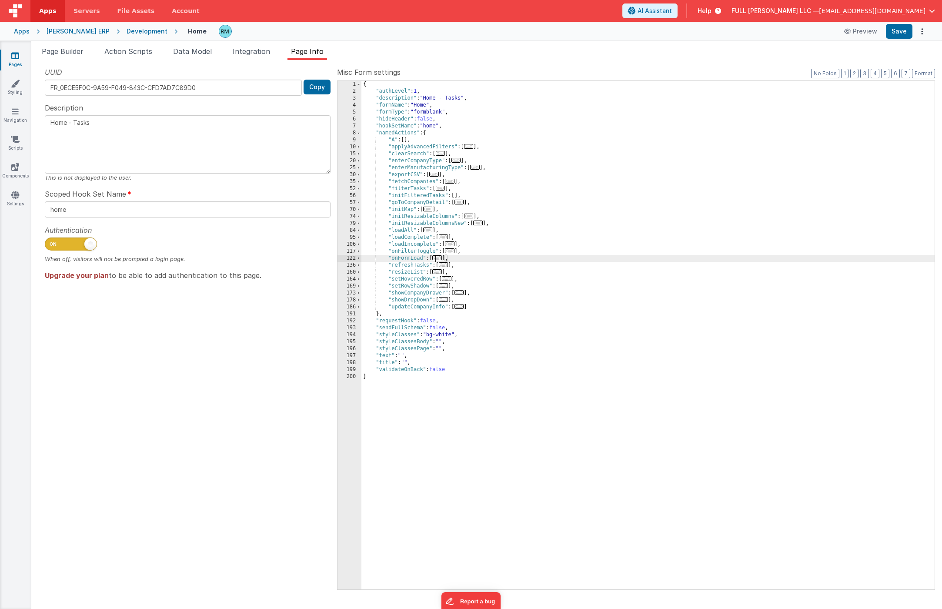
click at [441, 260] on span "..." at bounding box center [437, 257] width 10 height 5
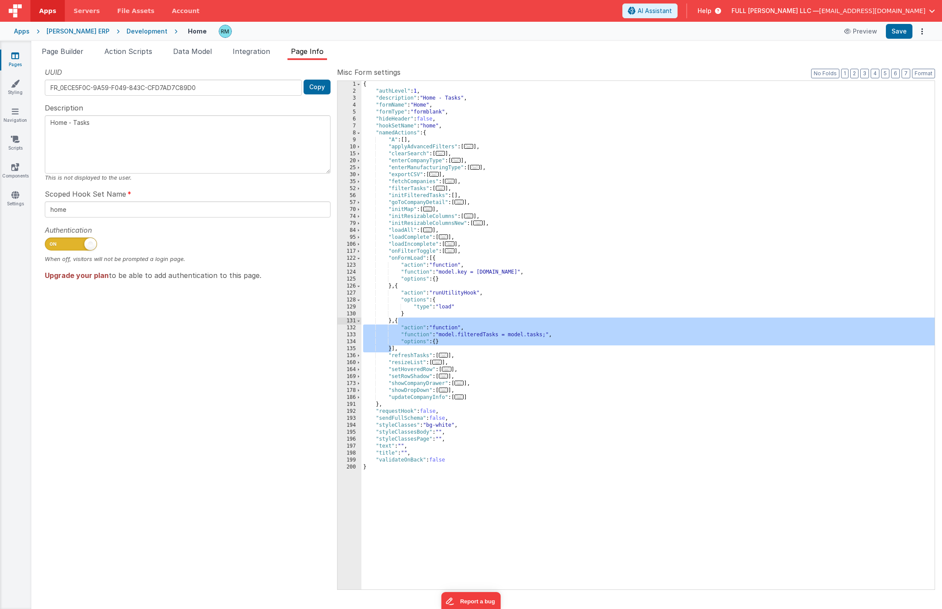
drag, startPoint x: 392, startPoint y: 350, endPoint x: 399, endPoint y: 322, distance: 28.3
click at [399, 322] on div "{ "authLevel" : 1 , "description" : "Home - Tasks" , "formName" : "Home" , "for…" at bounding box center [648, 342] width 573 height 523
click at [458, 196] on div "{ "authLevel" : 1 , "description" : "Home - Tasks" , "formName" : "Home" , "for…" at bounding box center [648, 342] width 573 height 523
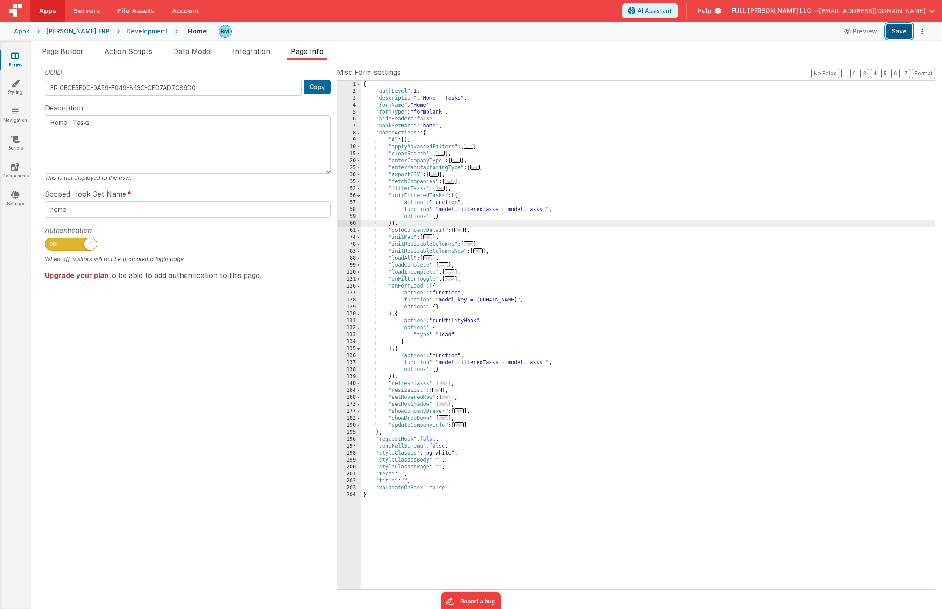
click at [834, 33] on button "Save" at bounding box center [899, 31] width 27 height 15
drag, startPoint x: 445, startPoint y: 197, endPoint x: 390, endPoint y: 195, distance: 54.4
click at [390, 195] on div "{ "authLevel" : 1 , "description" : "Home - Tasks" , "formName" : "Home" , "for…" at bounding box center [648, 342] width 573 height 523
click at [587, 245] on div "{ "authLevel" : 1 , "description" : "Home - Tasks" , "formName" : "Home" , "for…" at bounding box center [648, 342] width 573 height 523
click at [445, 189] on span "..." at bounding box center [441, 188] width 10 height 5
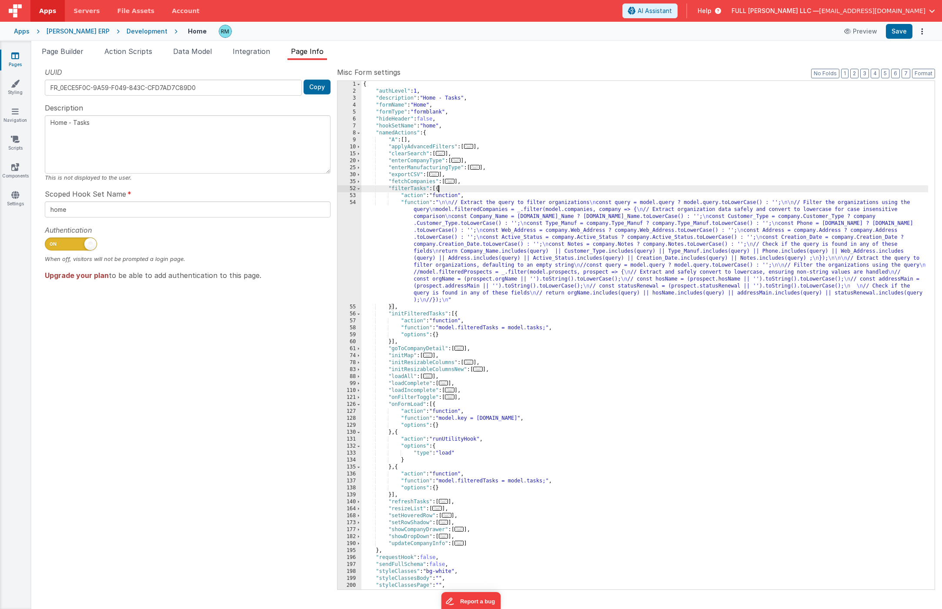
scroll to position [27, 0]
click at [358, 190] on span at bounding box center [358, 188] width 5 height 7
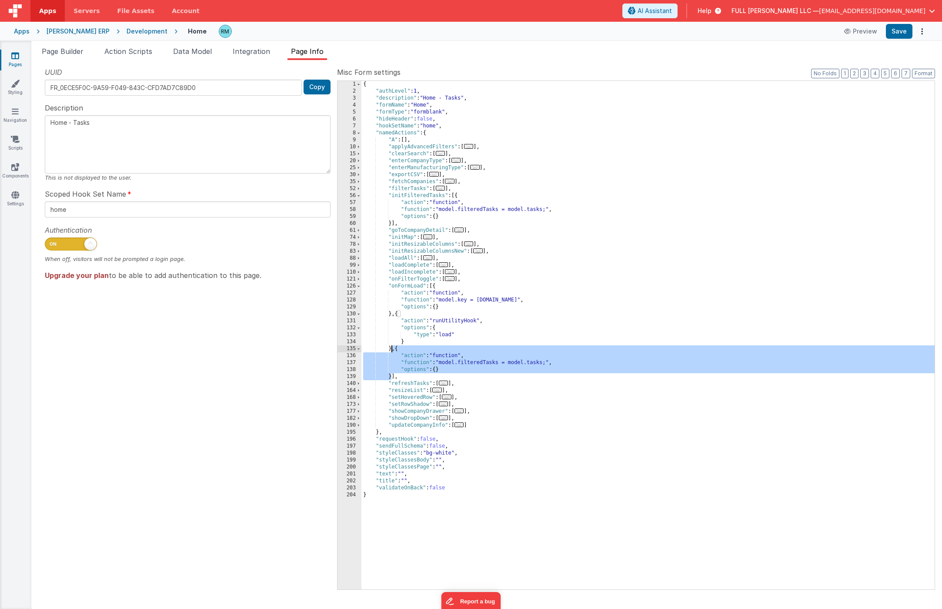
drag, startPoint x: 392, startPoint y: 377, endPoint x: 392, endPoint y: 351, distance: 26.1
click at [392, 351] on div "{ "authLevel" : 1 , "description" : "Home - Tasks" , "formName" : "Home" , "for…" at bounding box center [648, 342] width 573 height 523
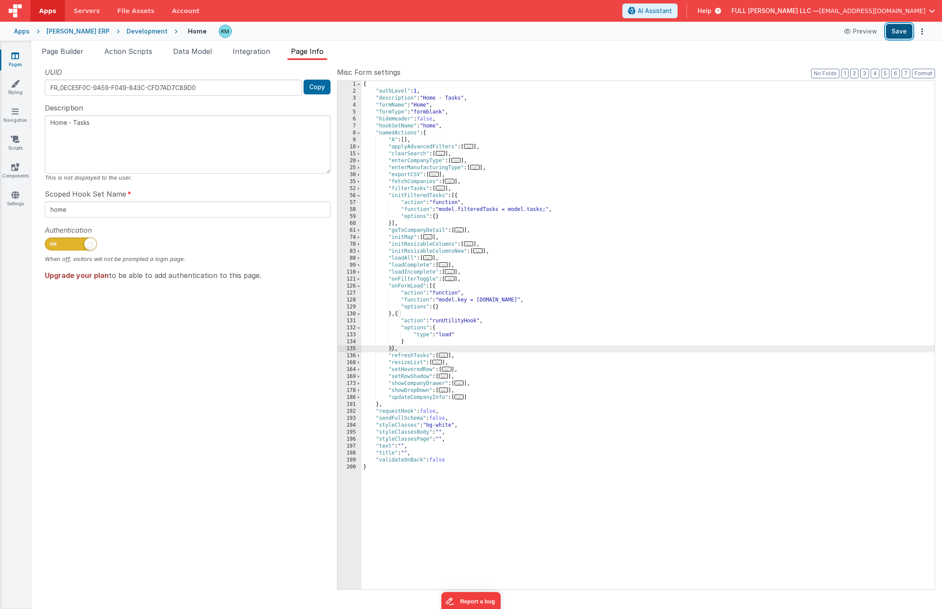
click at [834, 34] on button "Save" at bounding box center [899, 31] width 27 height 15
click at [444, 188] on span "..." at bounding box center [441, 188] width 10 height 5
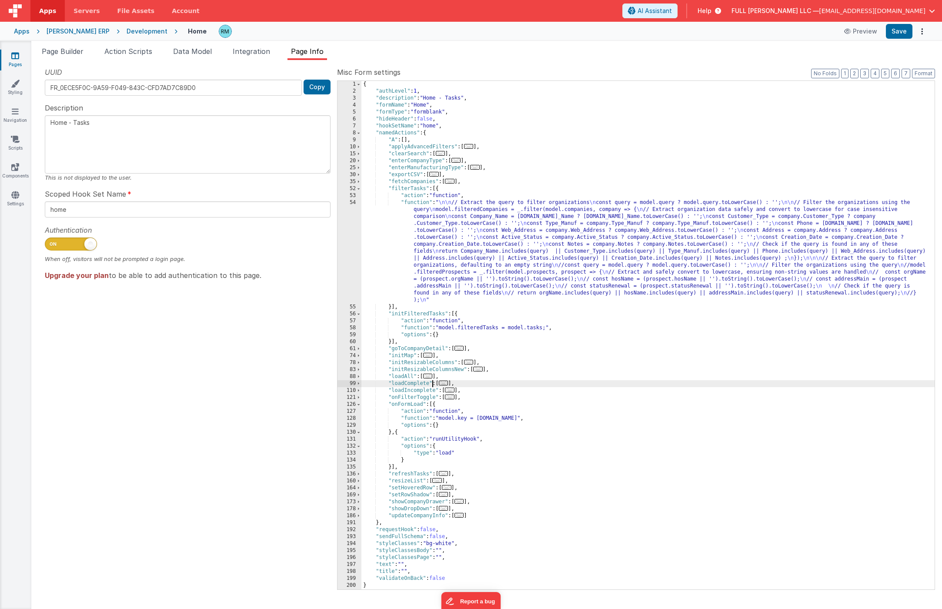
click at [432, 379] on span "..." at bounding box center [428, 376] width 10 height 5
click at [431, 378] on span "..." at bounding box center [428, 376] width 10 height 5
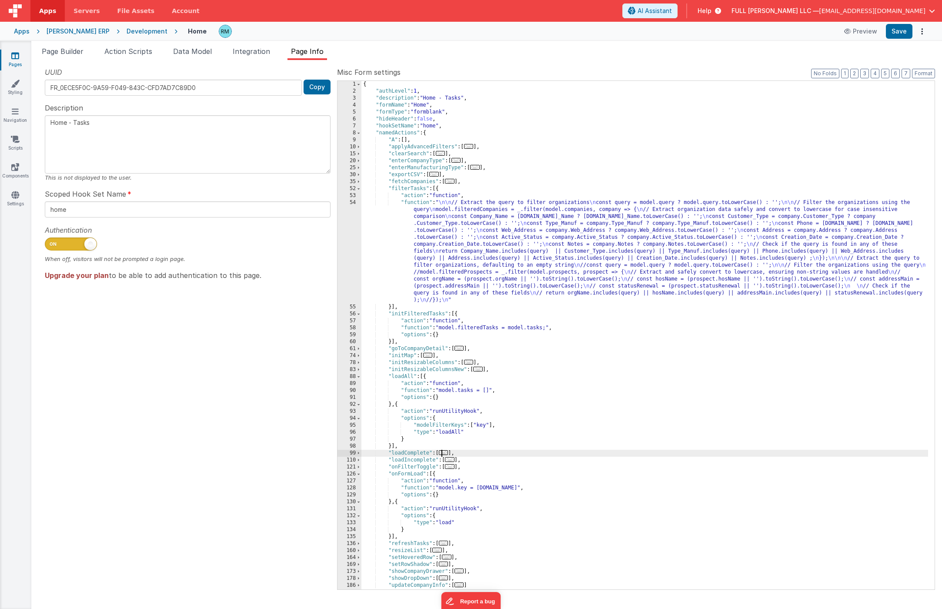
click at [449, 452] on span "..." at bounding box center [444, 452] width 10 height 5
click at [418, 205] on div "{ "authLevel" : 1 , "description" : "Home - Tasks" , "formName" : "Home" , "for…" at bounding box center [645, 342] width 567 height 523
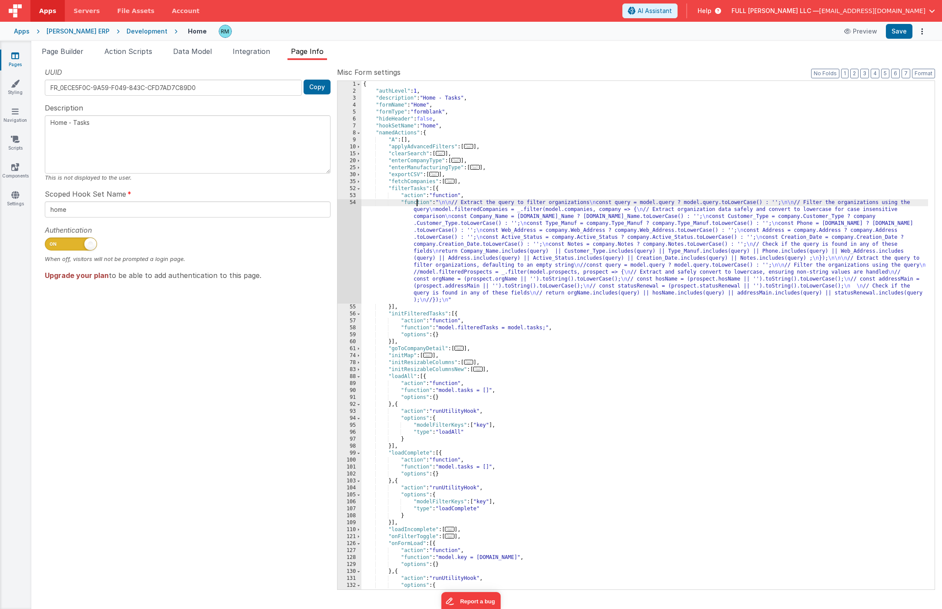
click at [351, 202] on div "54" at bounding box center [350, 251] width 24 height 104
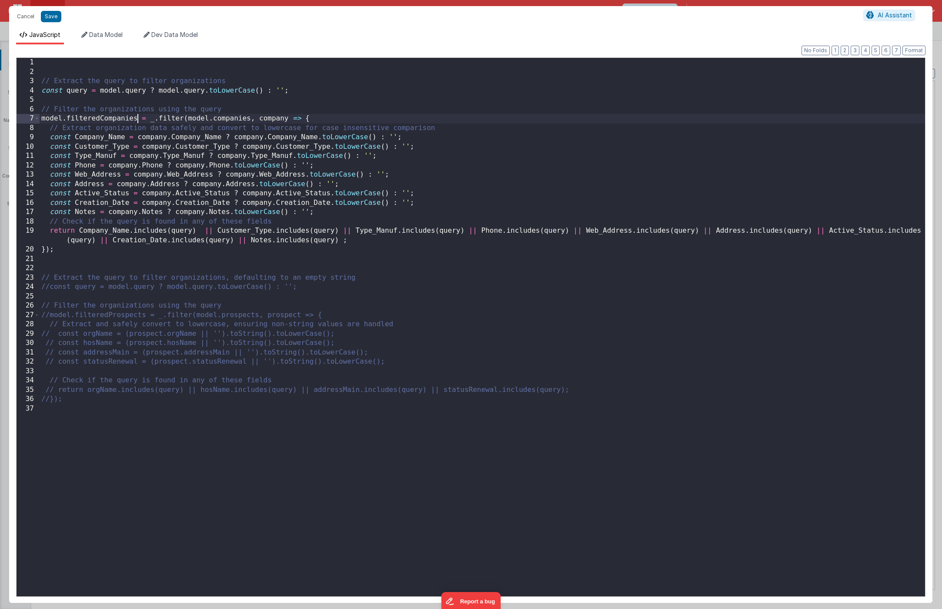
click at [138, 119] on div "// Extract the query to filter organizations const query = model . query ? mode…" at bounding box center [483, 336] width 886 height 557
click at [235, 118] on div "// Extract the query to filter organizations const query = model . query ? mode…" at bounding box center [483, 336] width 886 height 557
click at [254, 119] on div "// Extract the query to filter organizations const query = model . query ? mode…" at bounding box center [483, 336] width 886 height 557
click at [56, 17] on button "Save" at bounding box center [51, 16] width 20 height 11
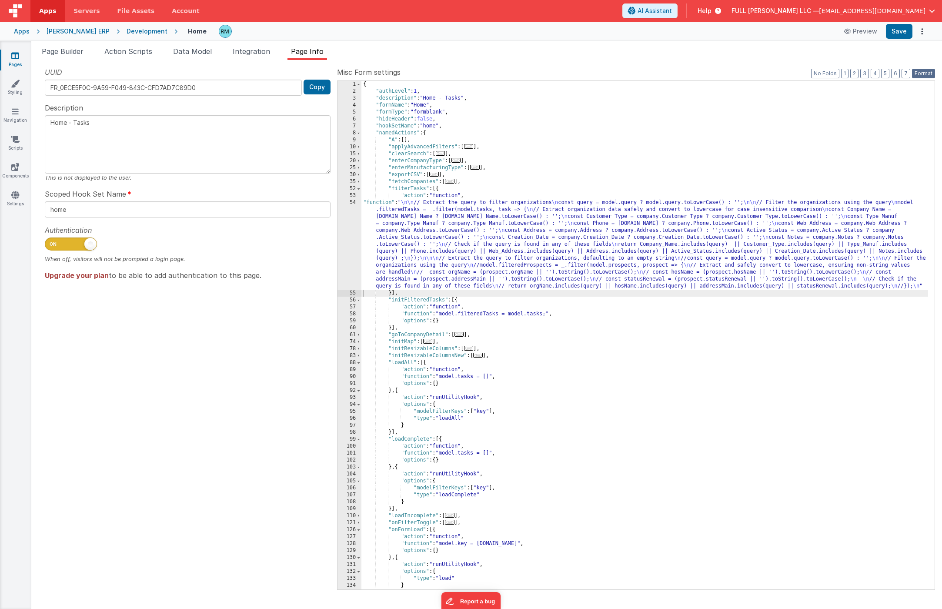
click at [834, 70] on button "Format" at bounding box center [923, 74] width 23 height 10
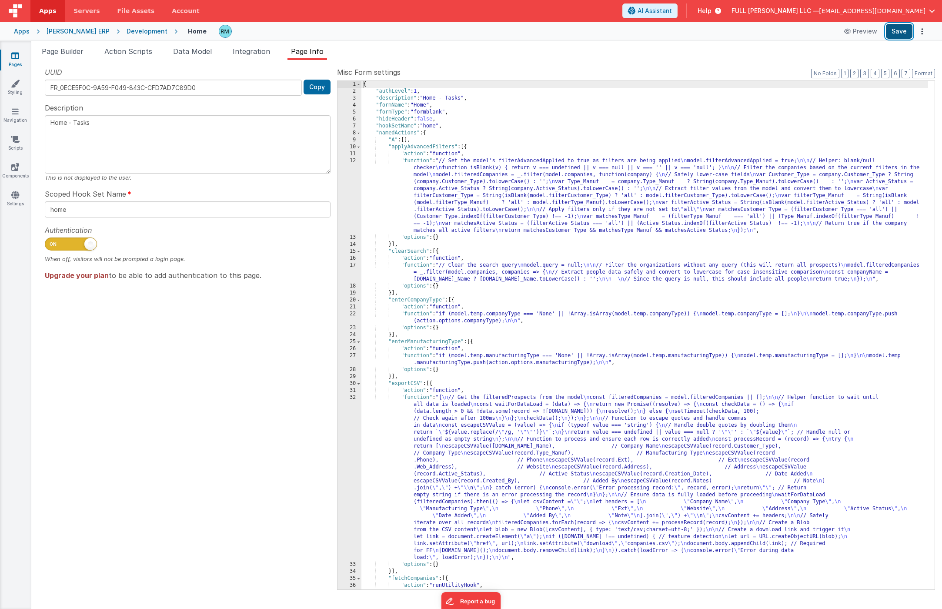
click at [834, 28] on button "Save" at bounding box center [899, 31] width 27 height 15
